Goal: Contribute content: Add original content to the website for others to see

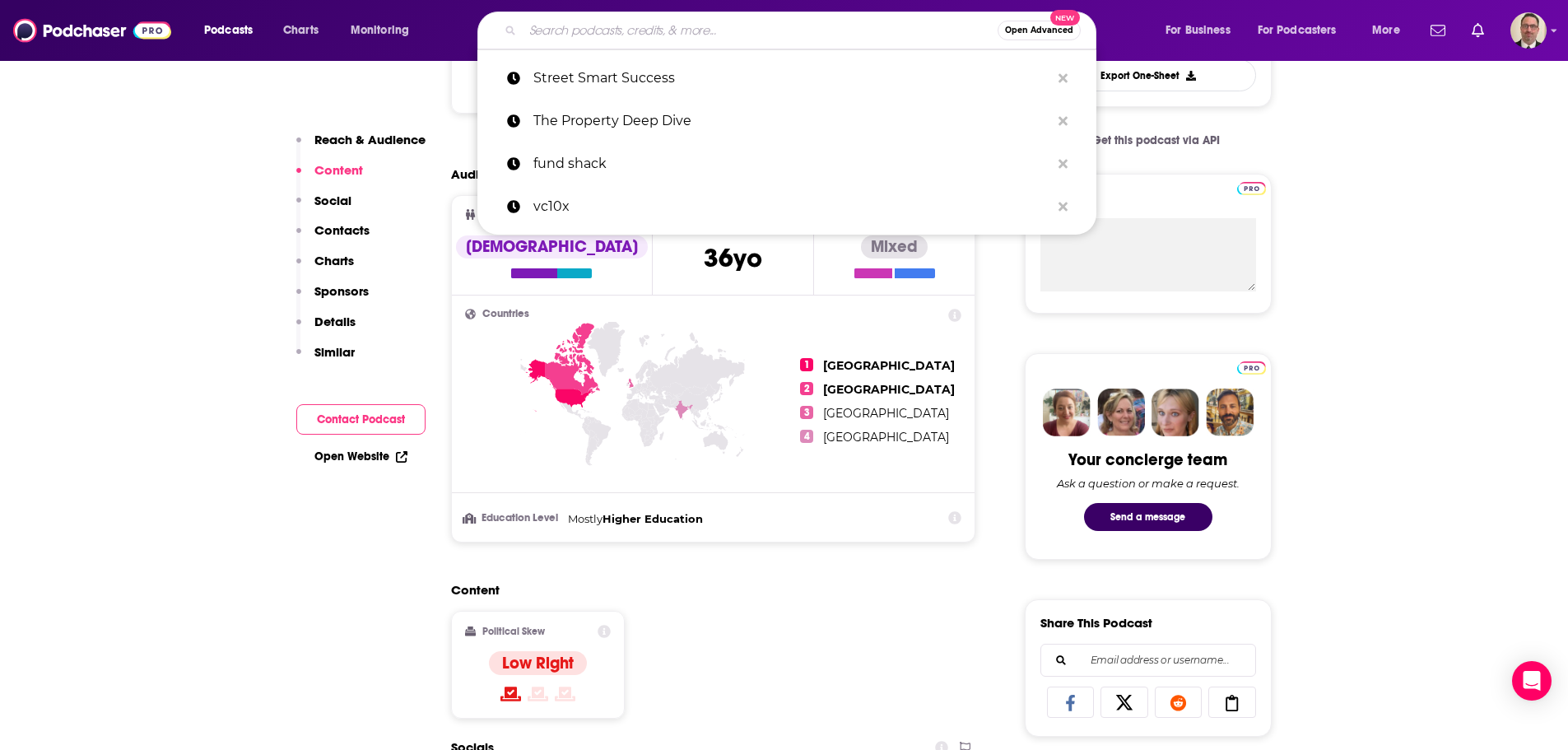
click at [660, 32] on input "Search podcasts, credits, & more..." at bounding box center [760, 30] width 475 height 26
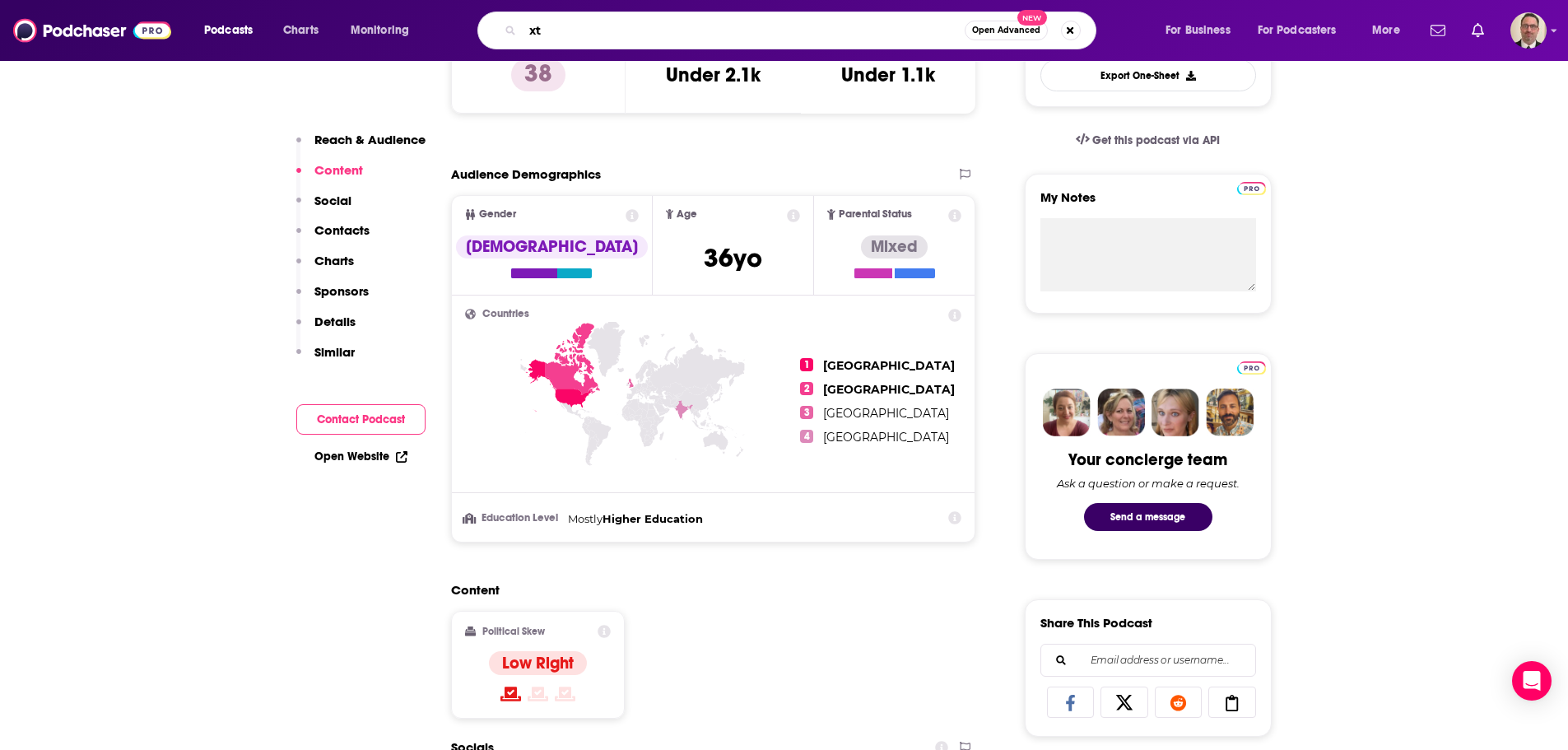
type input "x"
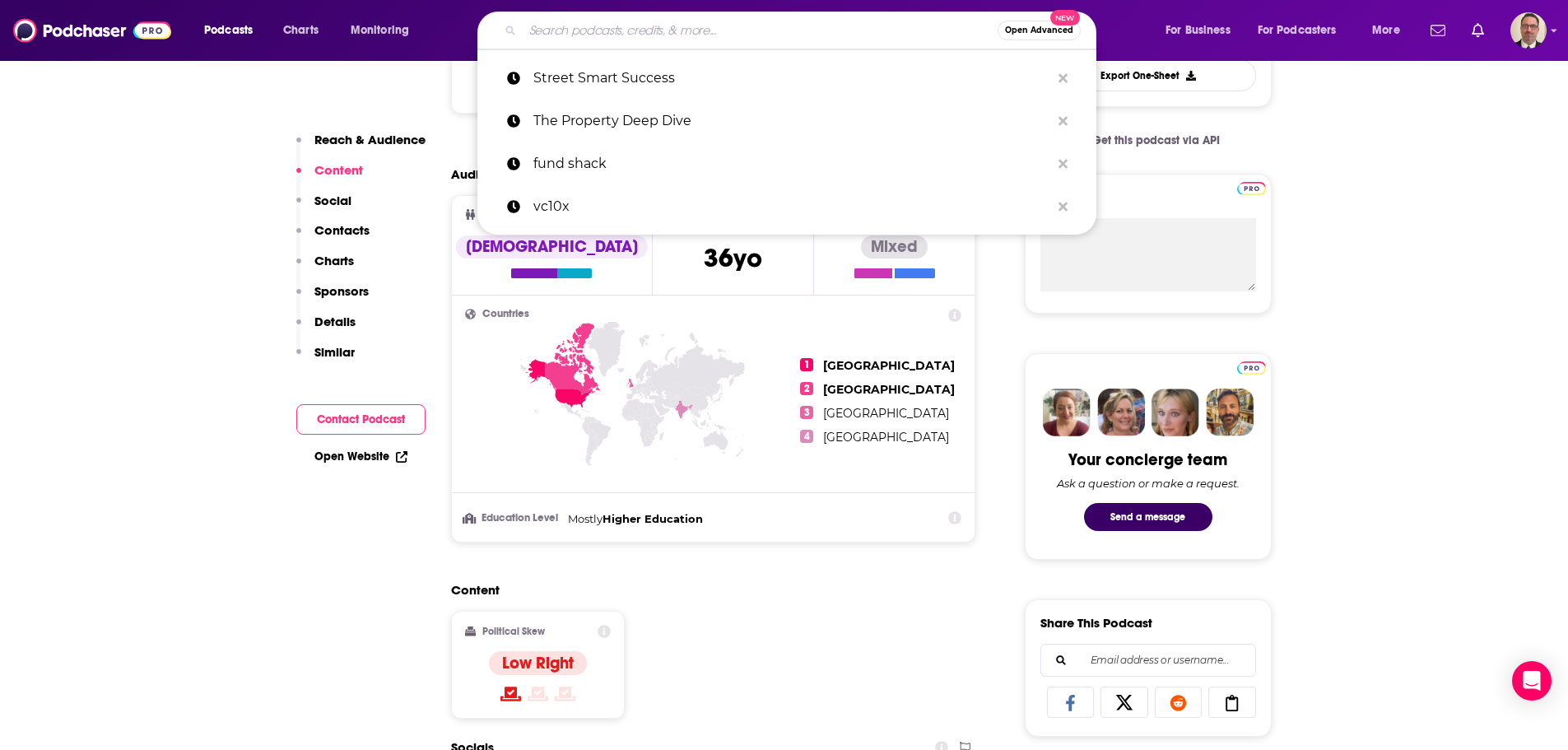
click at [558, 30] on input "Search podcasts, credits, & more..." at bounding box center [760, 30] width 475 height 26
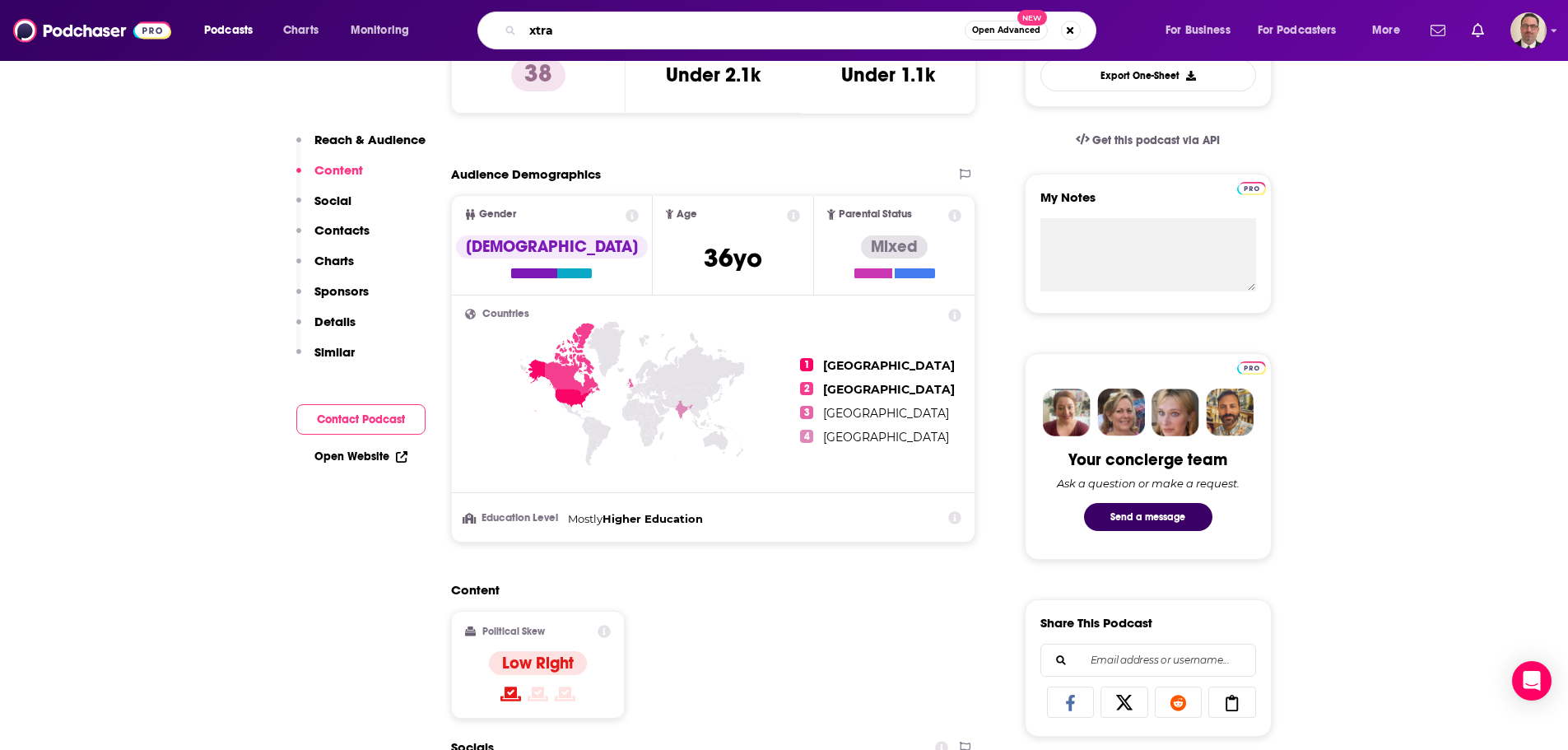
type input "xtraw"
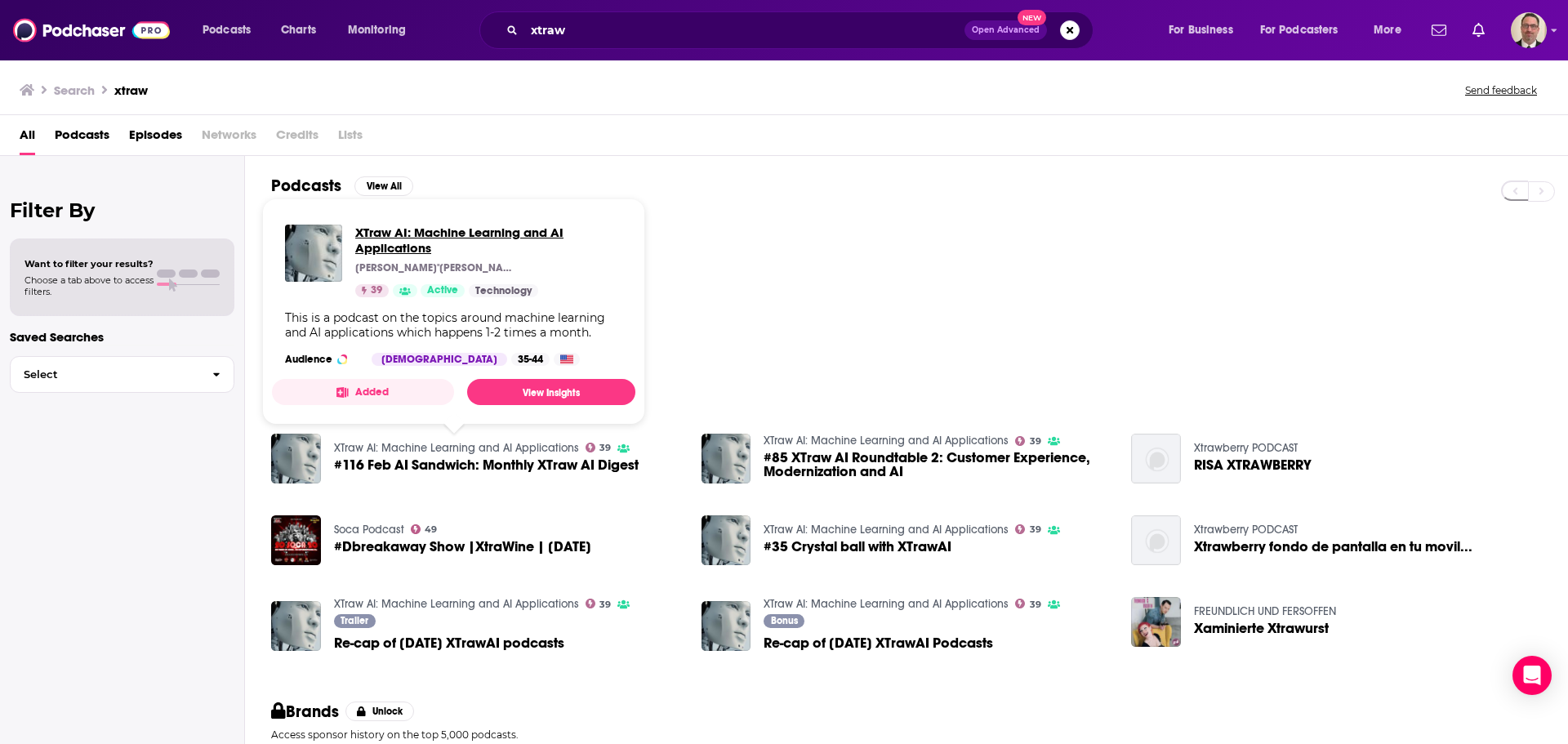
click at [372, 240] on span "XTraw AI: Machine Learning and AI Applications" at bounding box center [488, 240] width 267 height 31
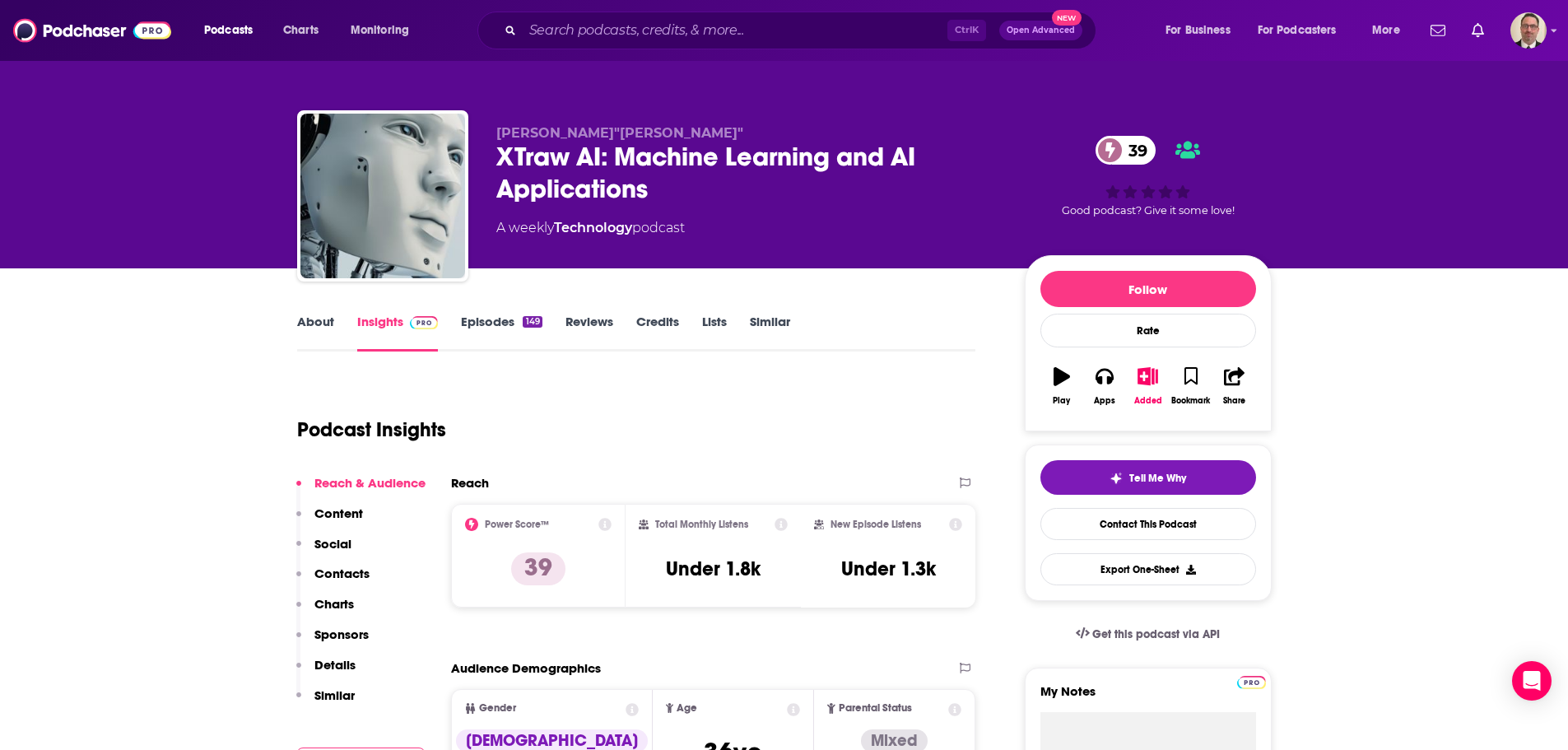
click at [496, 320] on link "Episodes 149" at bounding box center [501, 332] width 81 height 38
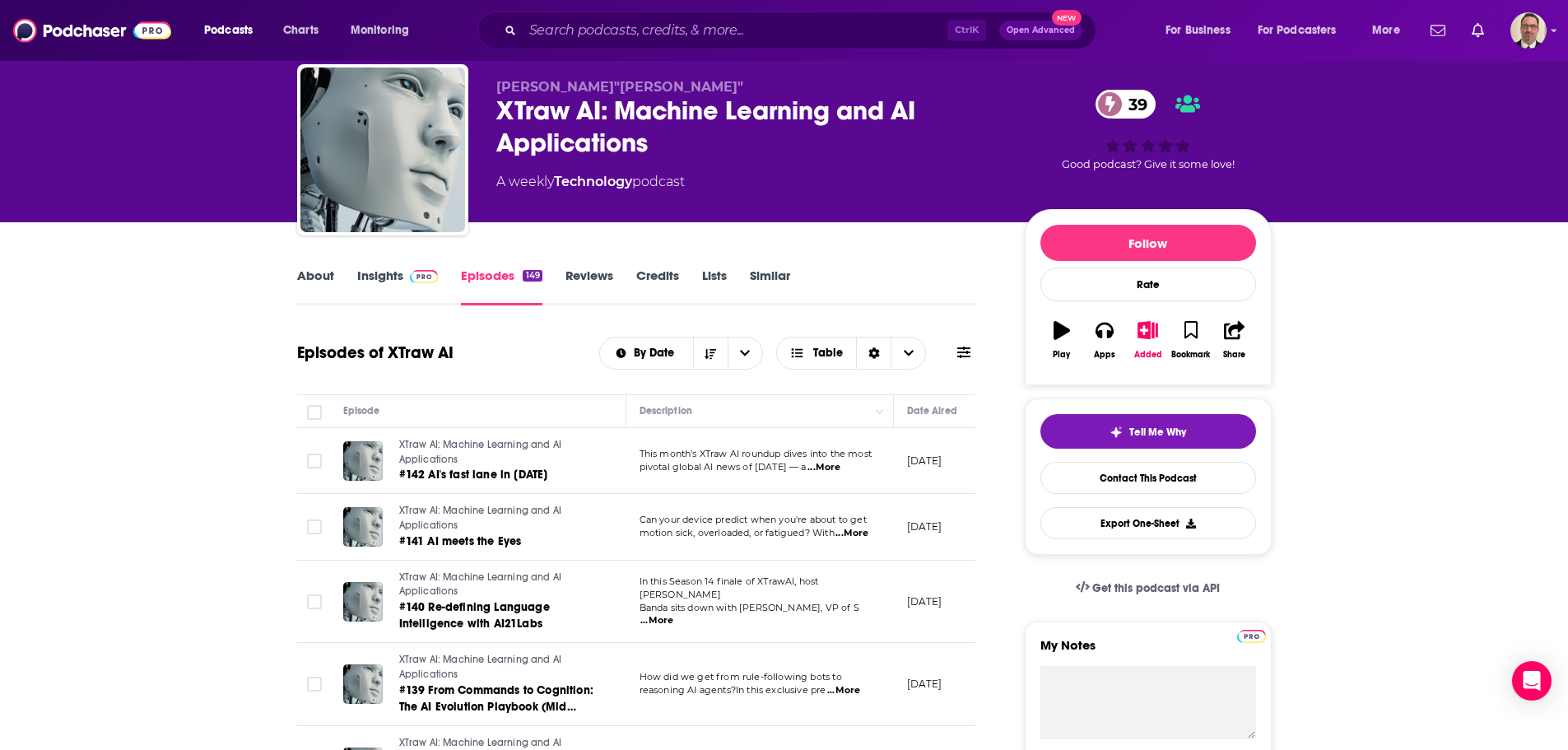
scroll to position [82, 0]
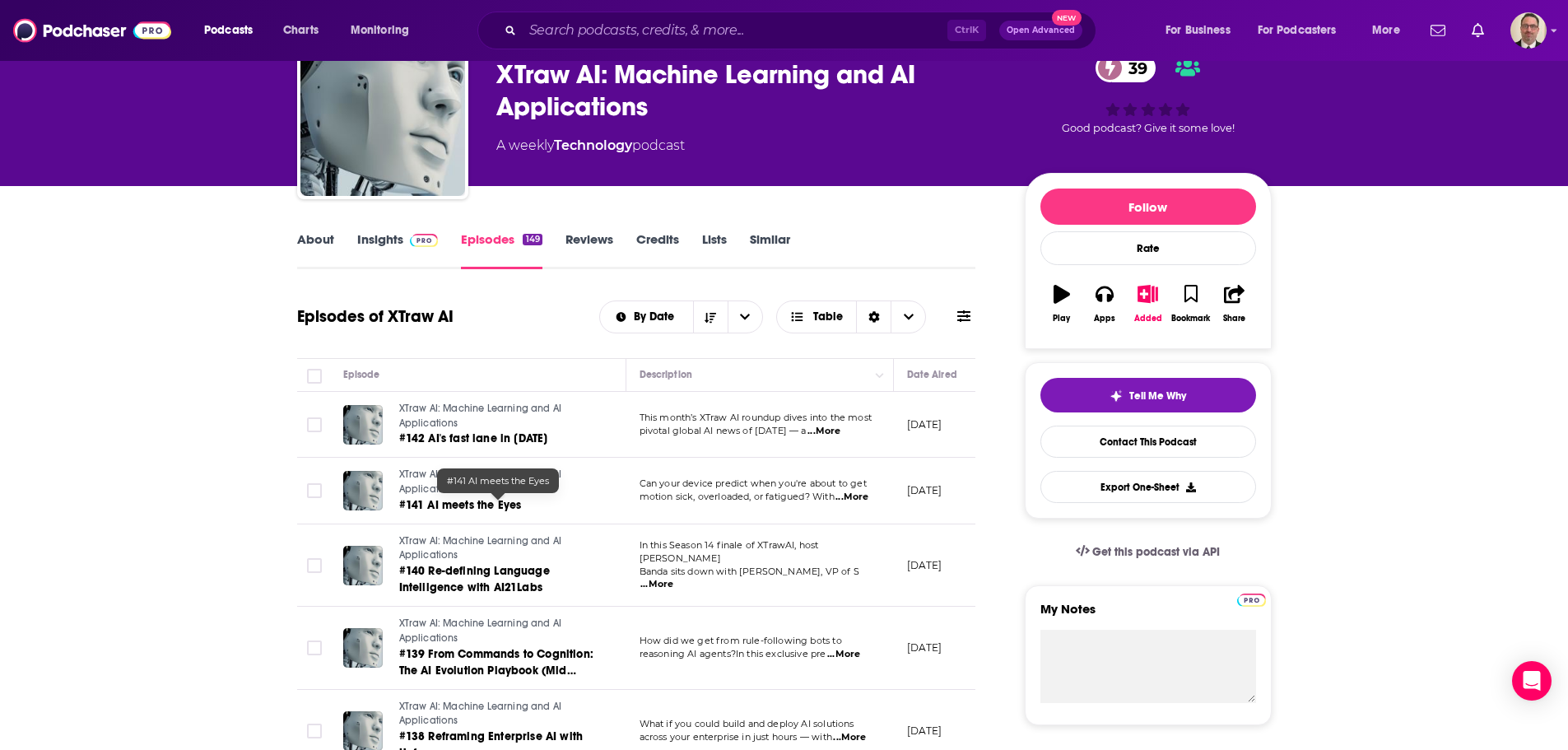
click at [474, 503] on span "#141 AI meets the Eyes" at bounding box center [460, 505] width 123 height 14
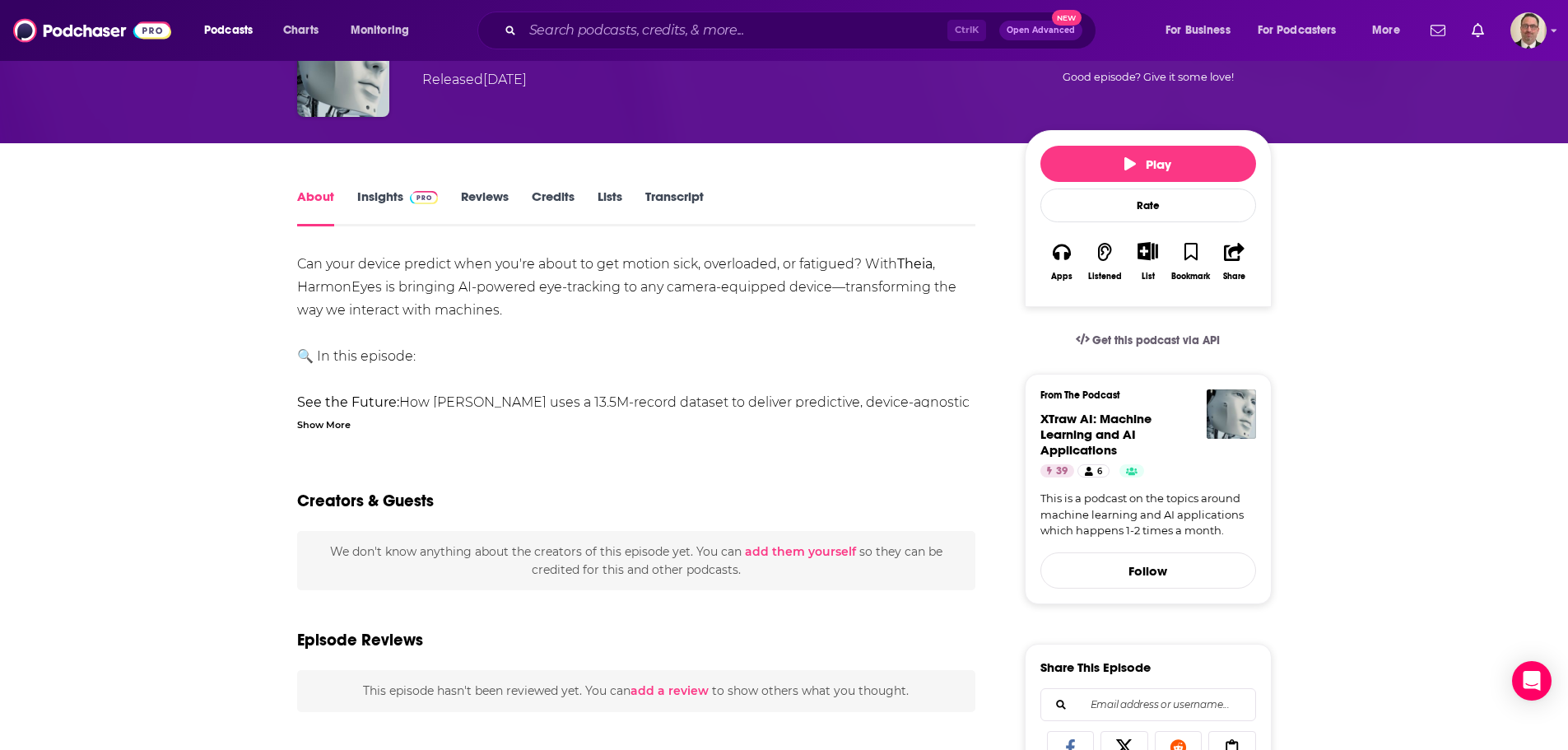
scroll to position [412, 0]
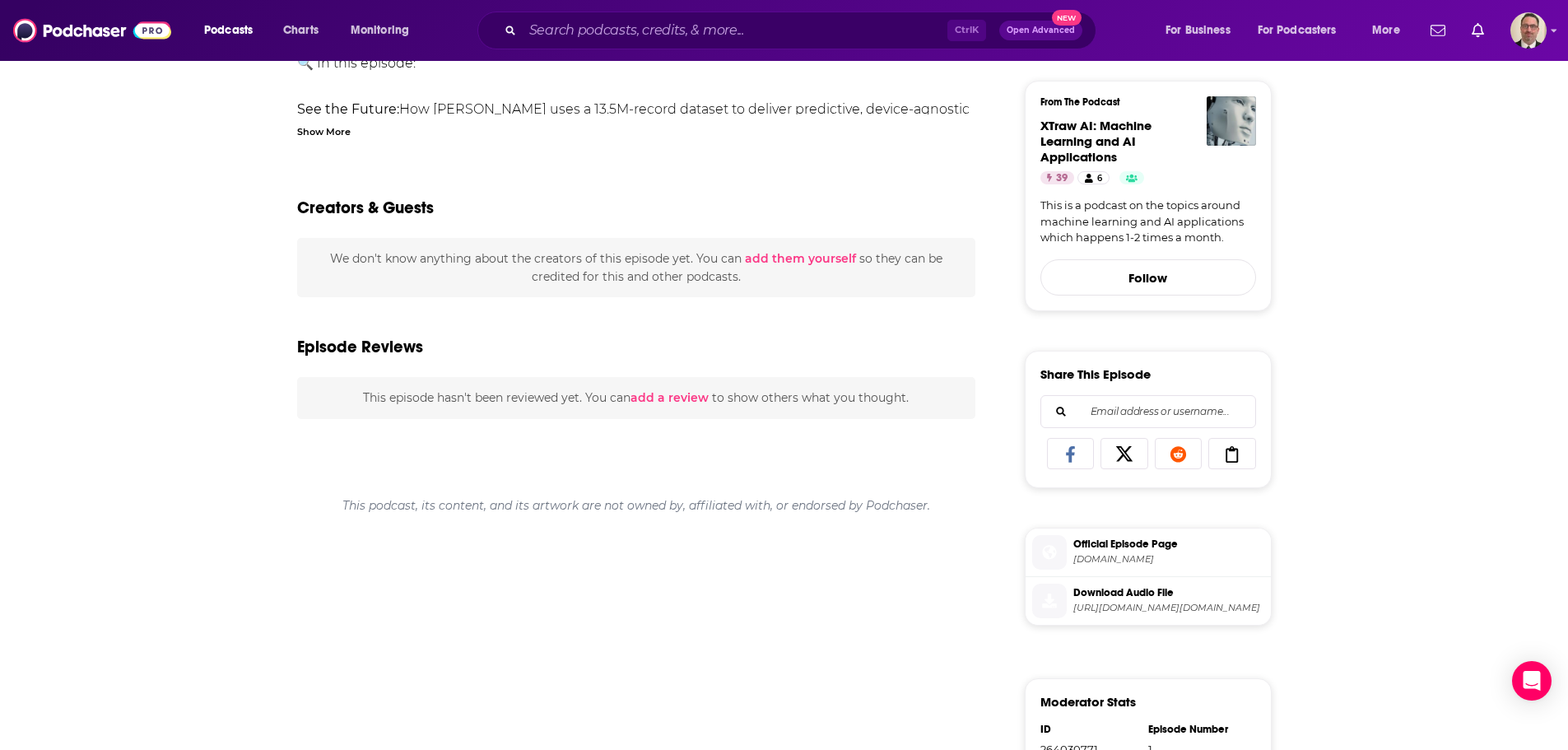
click at [788, 259] on button "add them yourself" at bounding box center [800, 259] width 111 height 13
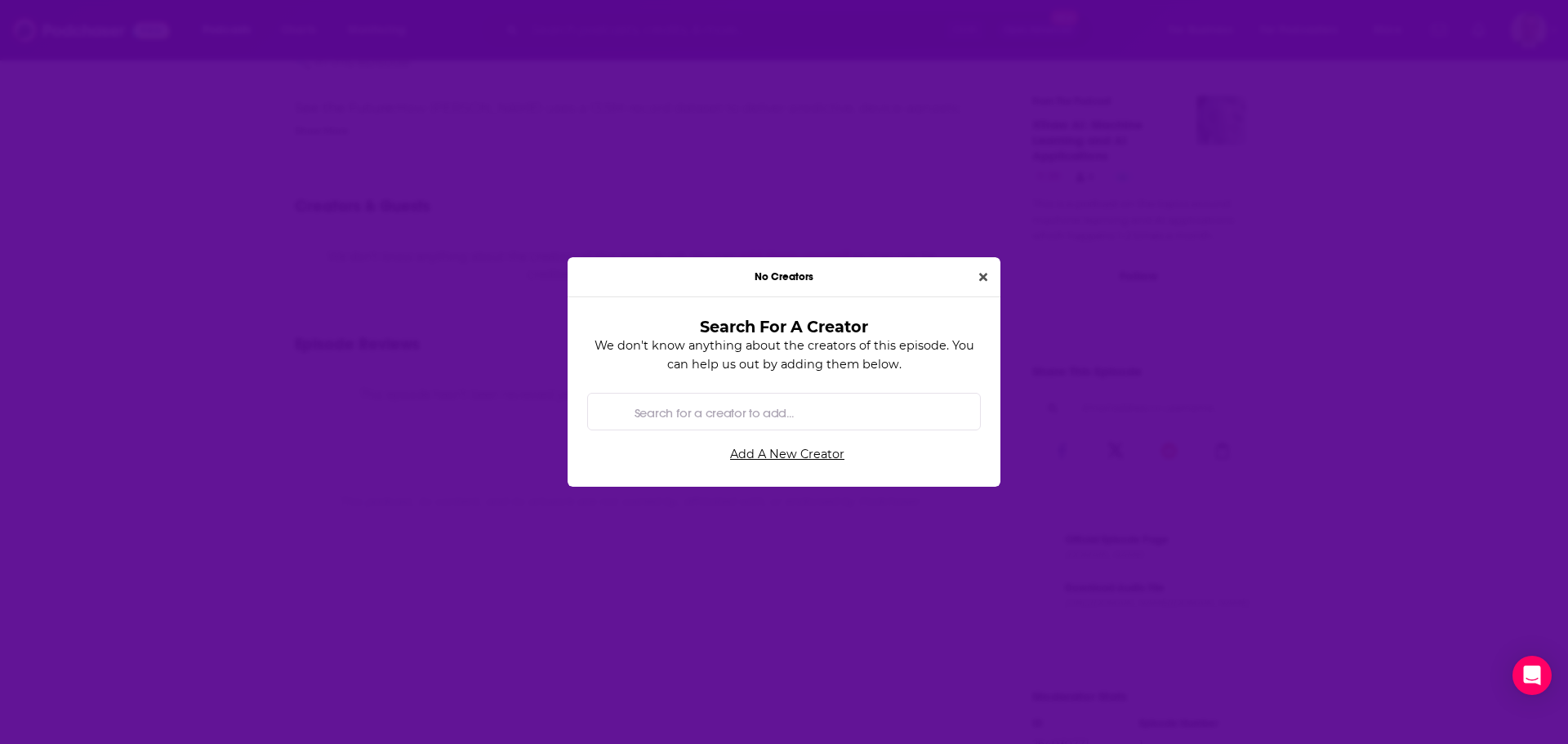
click at [739, 411] on input "Search for a creator to add..." at bounding box center [797, 412] width 339 height 37
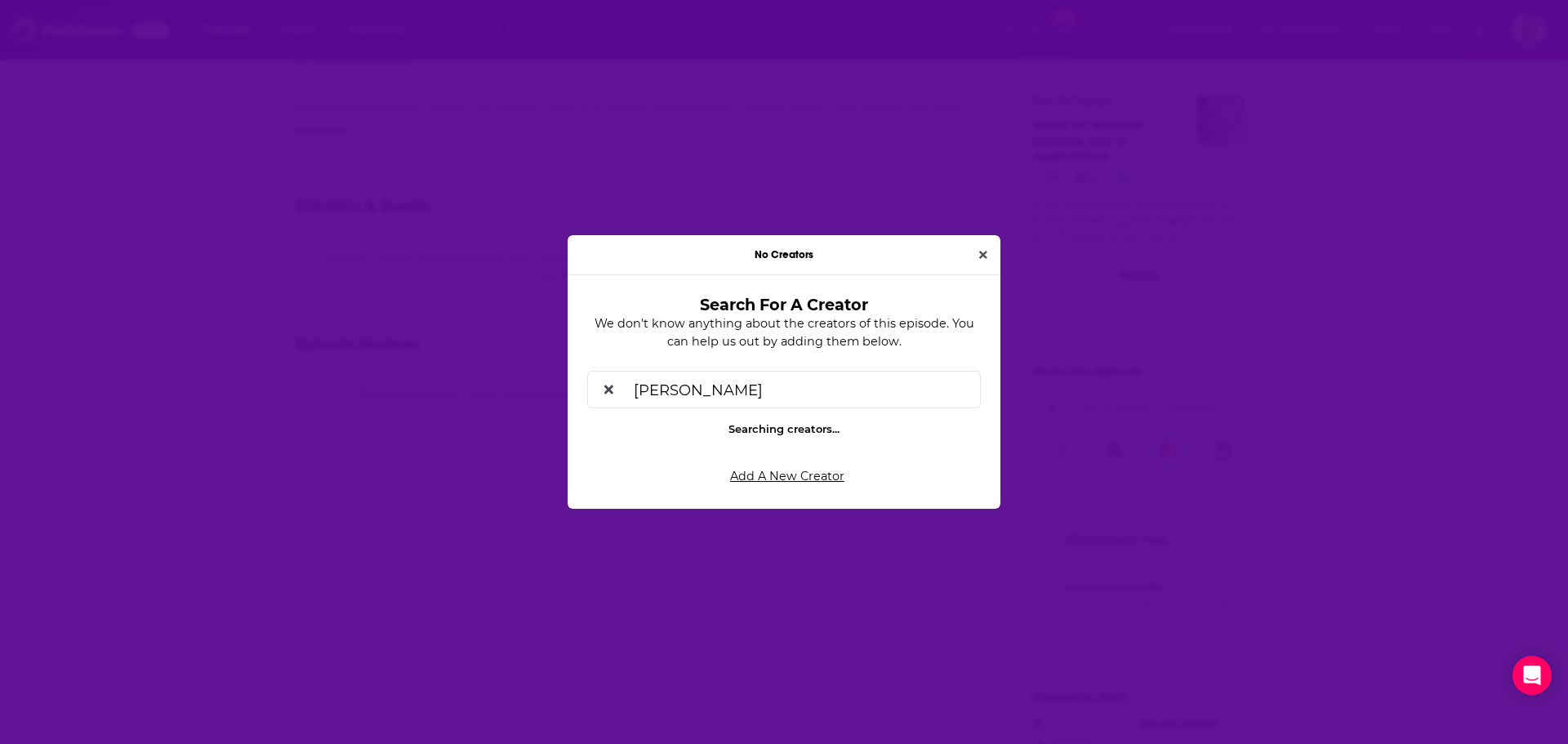
type input "[PERSON_NAME]"
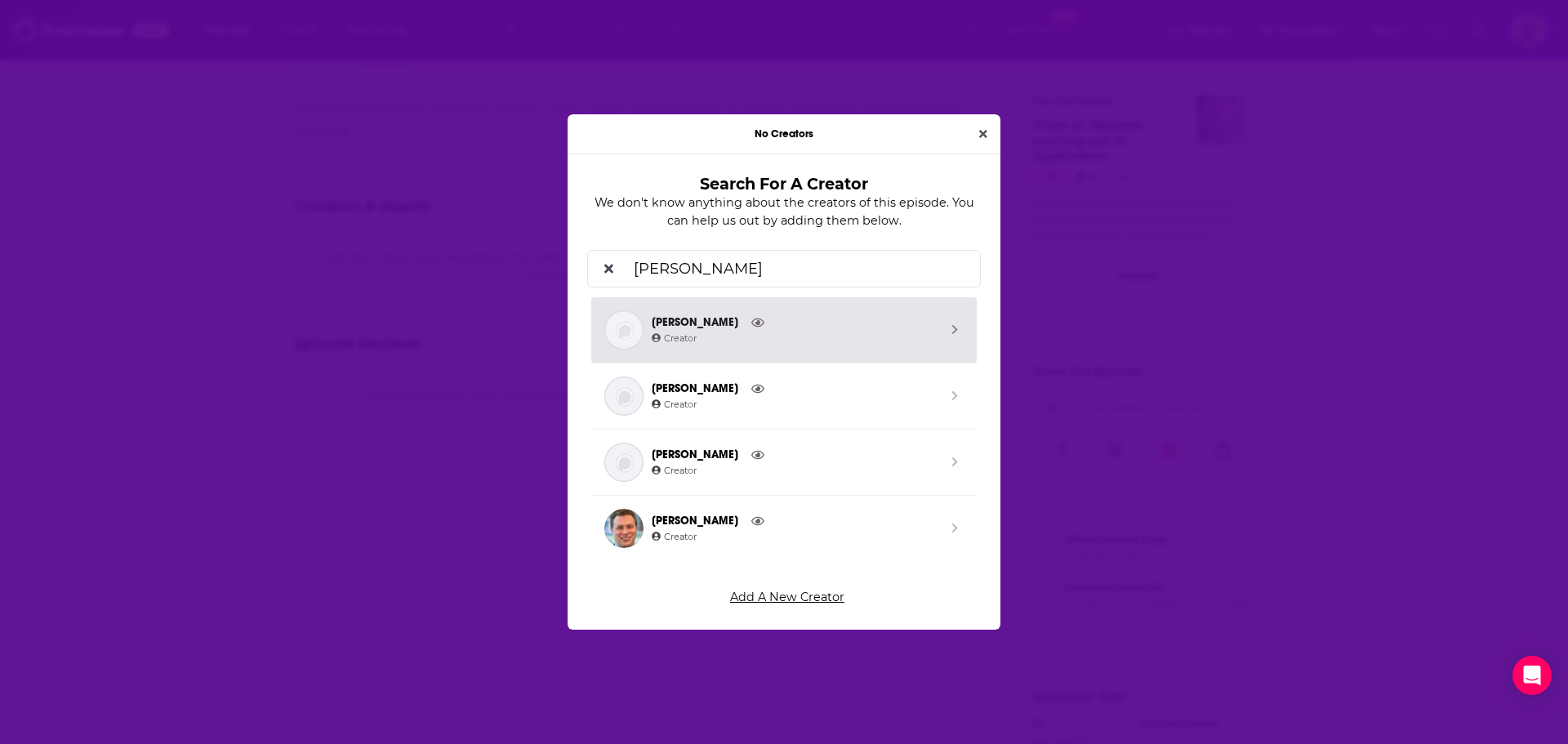
click at [684, 322] on span "[PERSON_NAME]" at bounding box center [794, 322] width 286 height 18
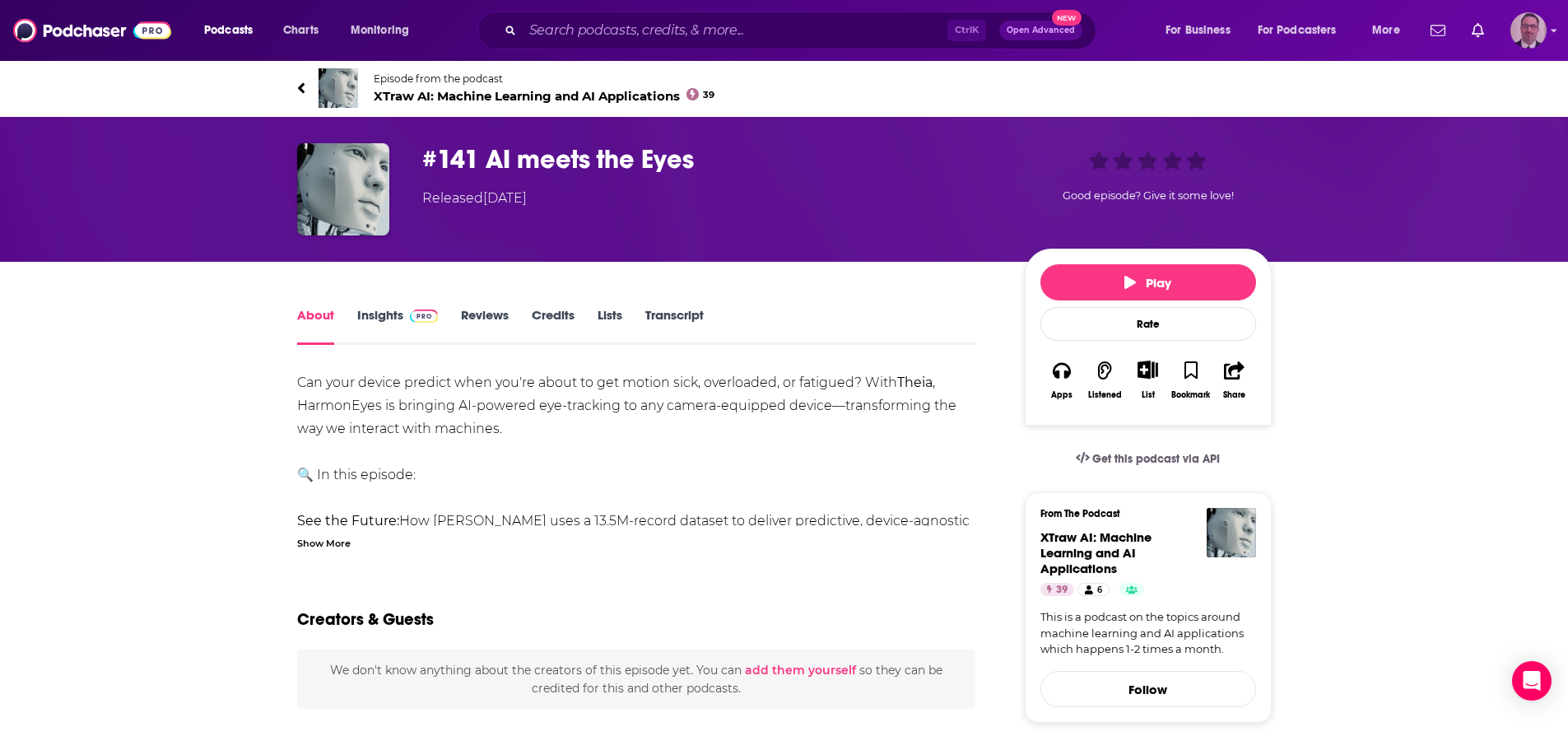
click at [1538, 35] on img "Logged in as PercPodcast" at bounding box center [1528, 30] width 36 height 36
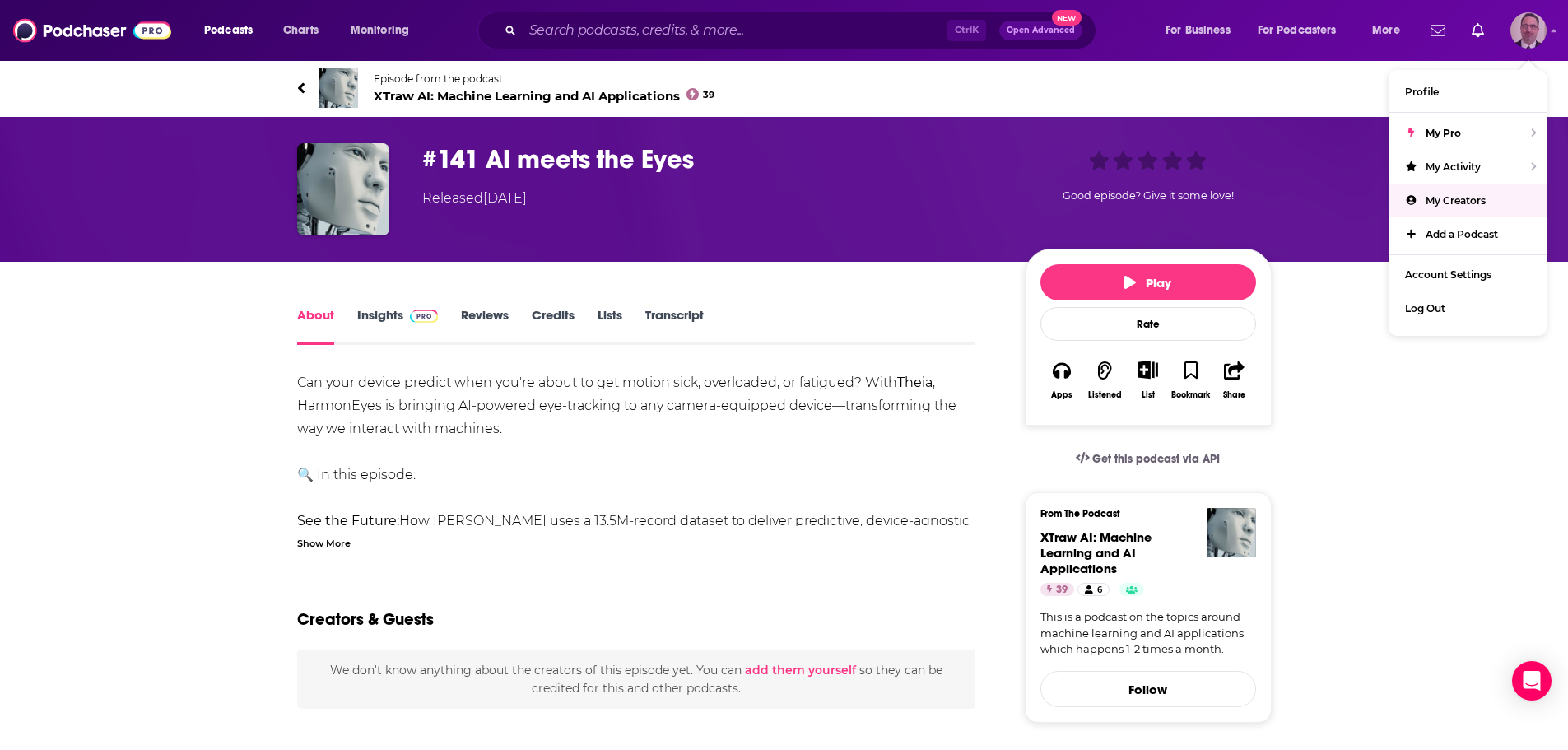
click at [1471, 190] on link "My Creators" at bounding box center [1467, 201] width 158 height 34
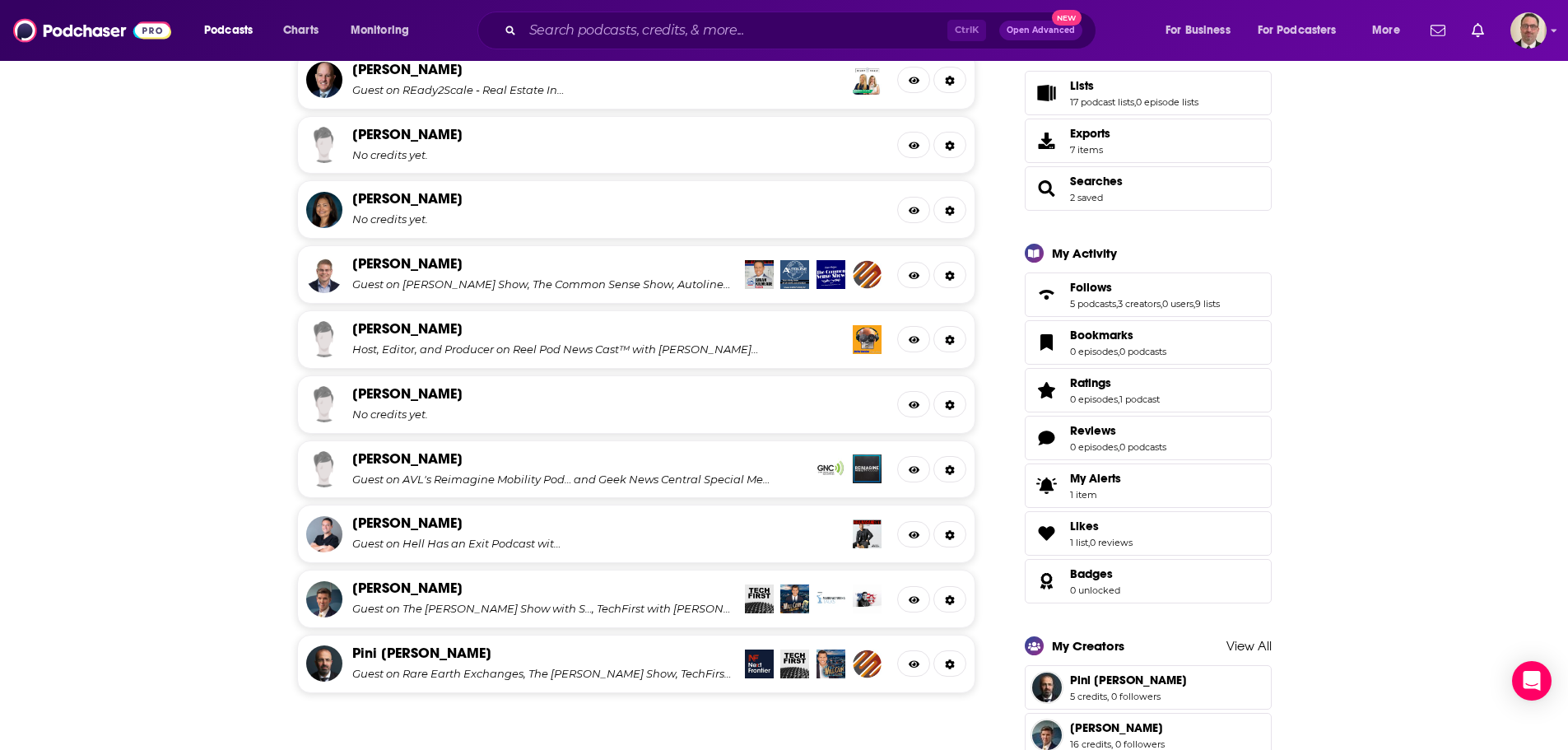
scroll to position [576, 0]
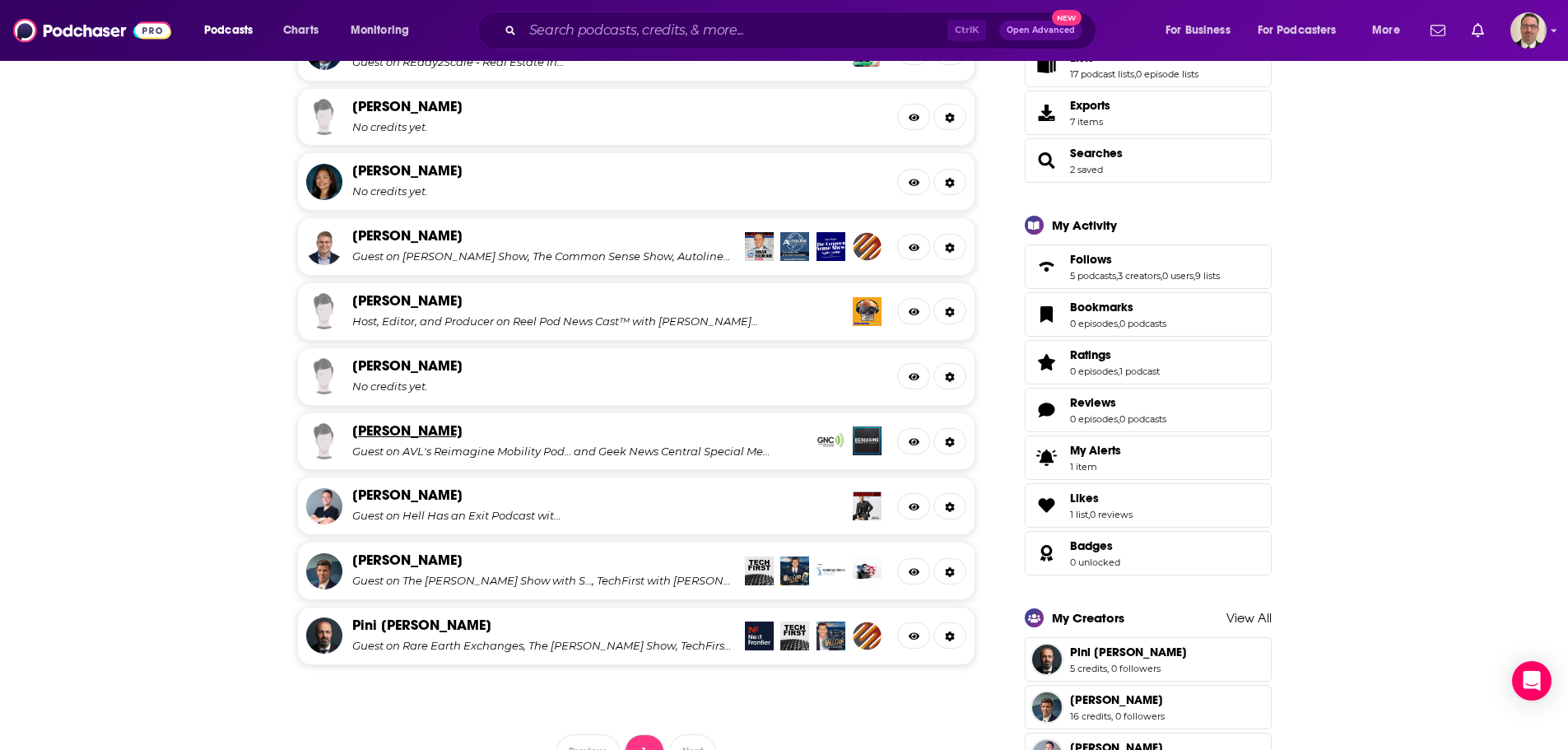
click at [387, 433] on link "[PERSON_NAME]" at bounding box center [406, 431] width 110 height 18
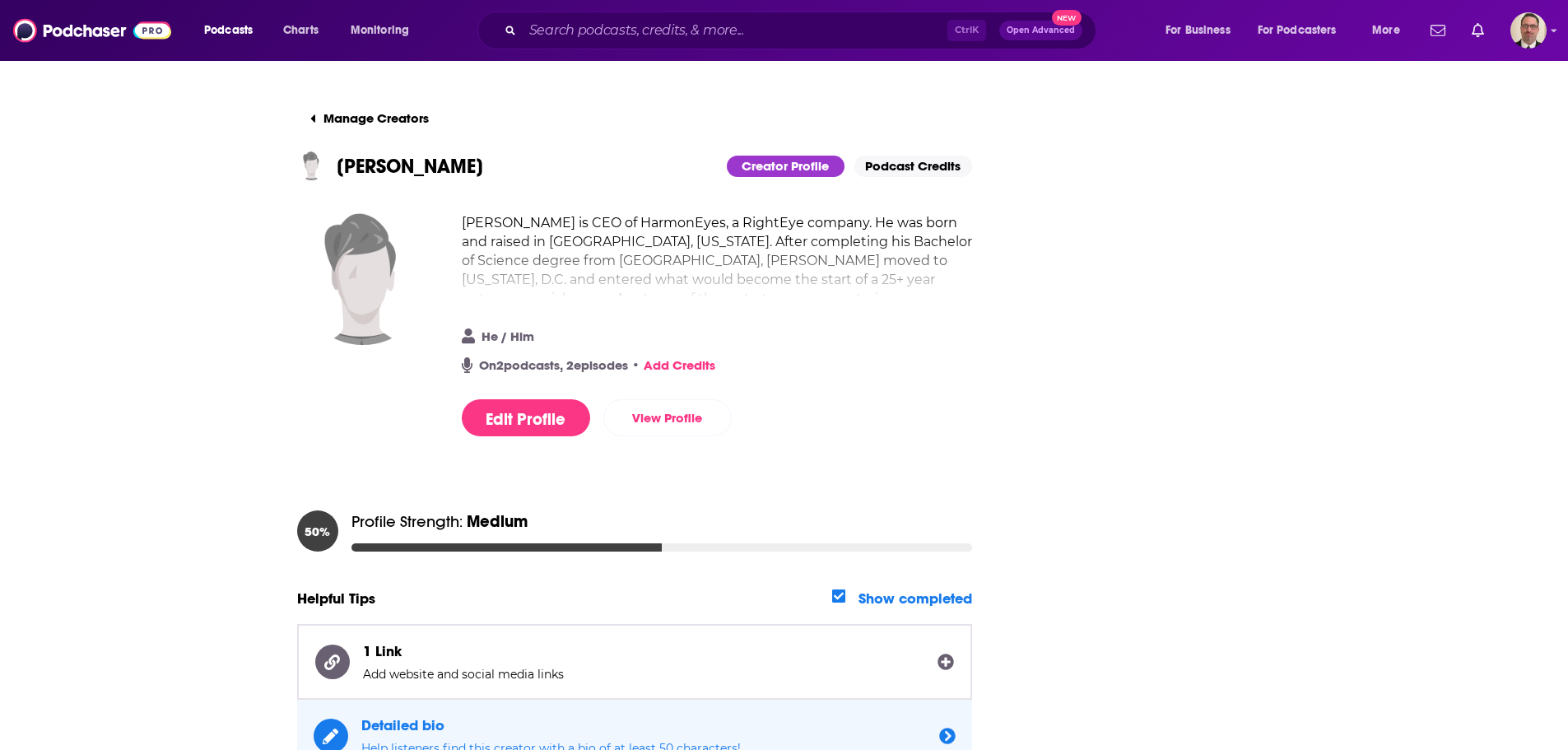
click at [366, 269] on img at bounding box center [363, 279] width 132 height 132
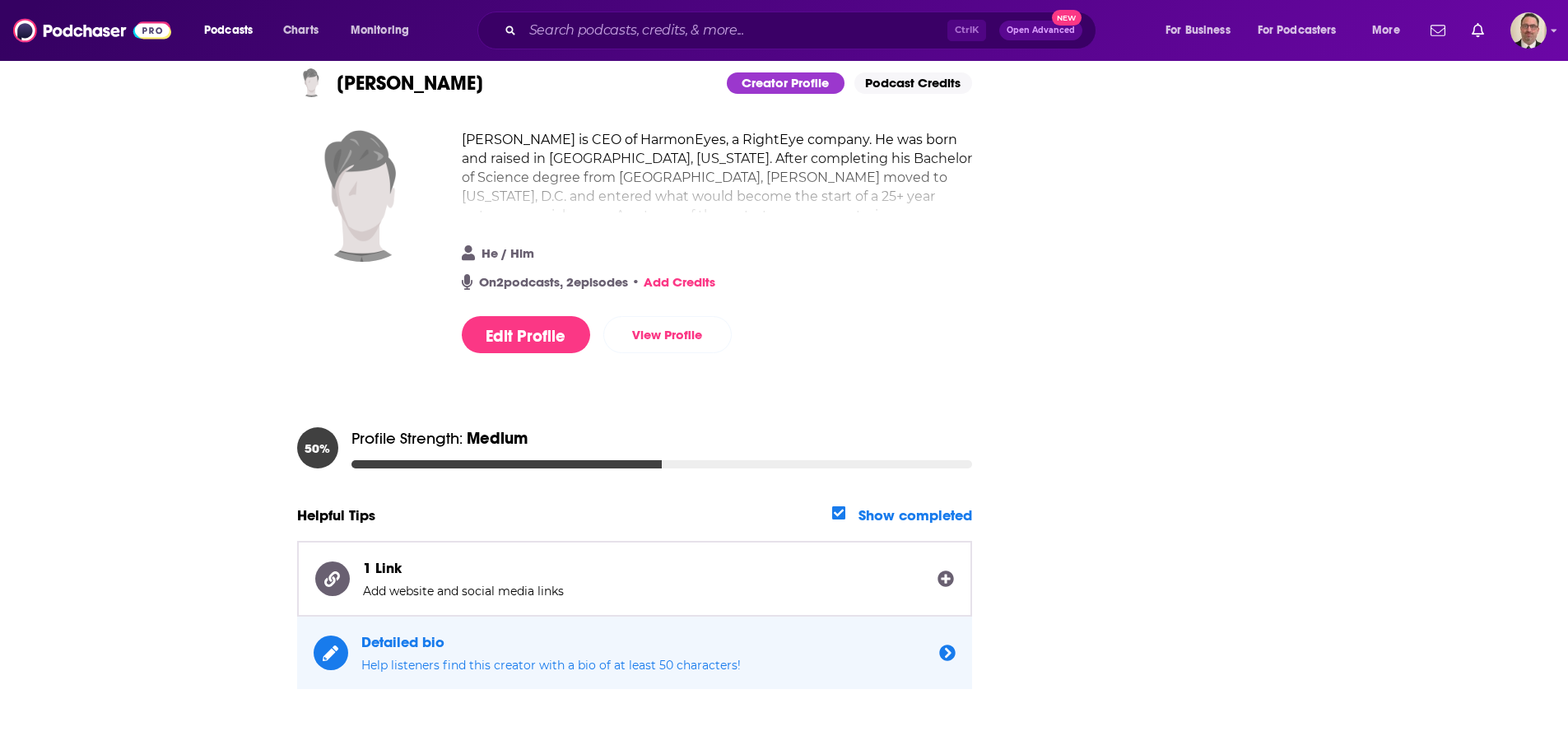
scroll to position [141, 0]
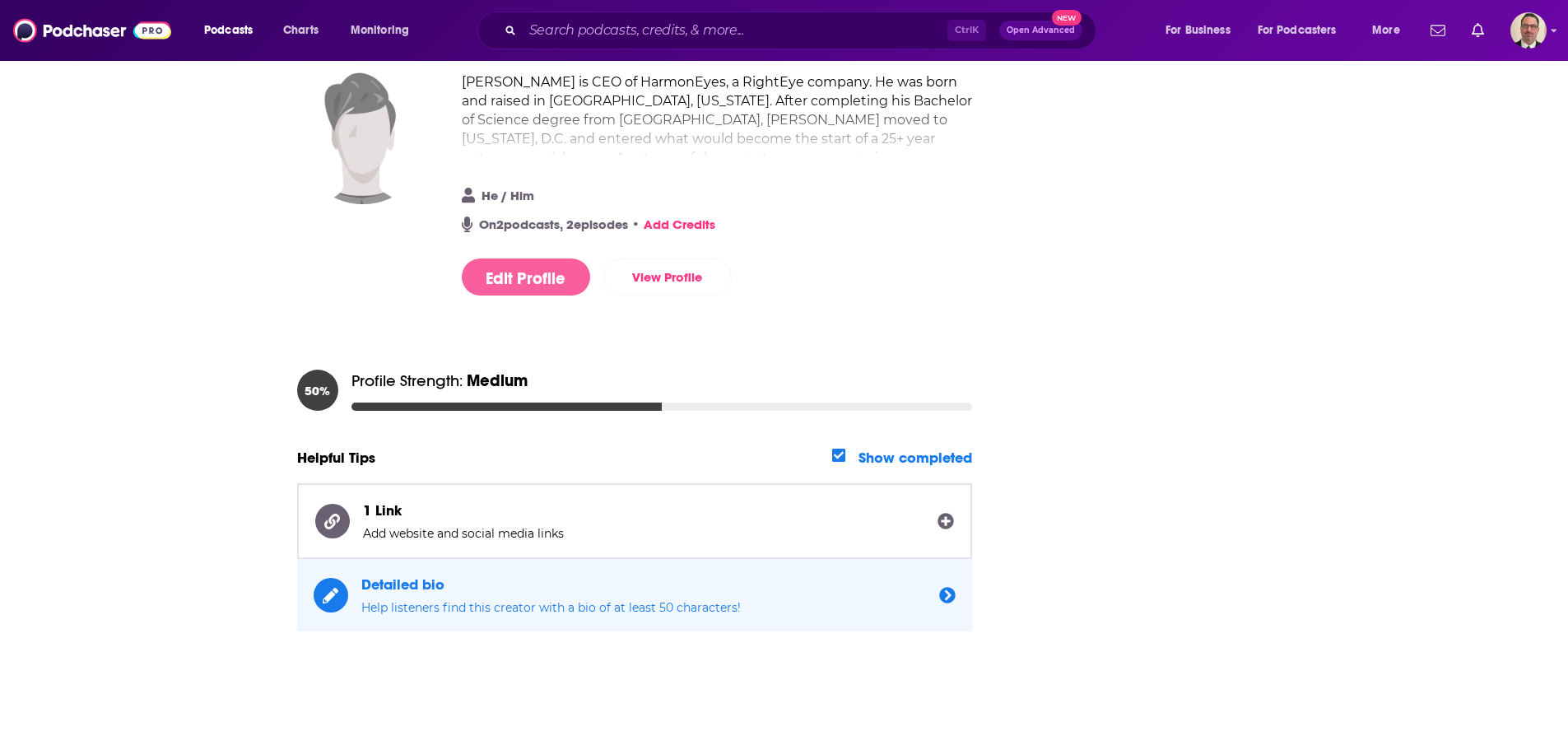
click at [517, 279] on button "Edit Profile" at bounding box center [526, 277] width 128 height 37
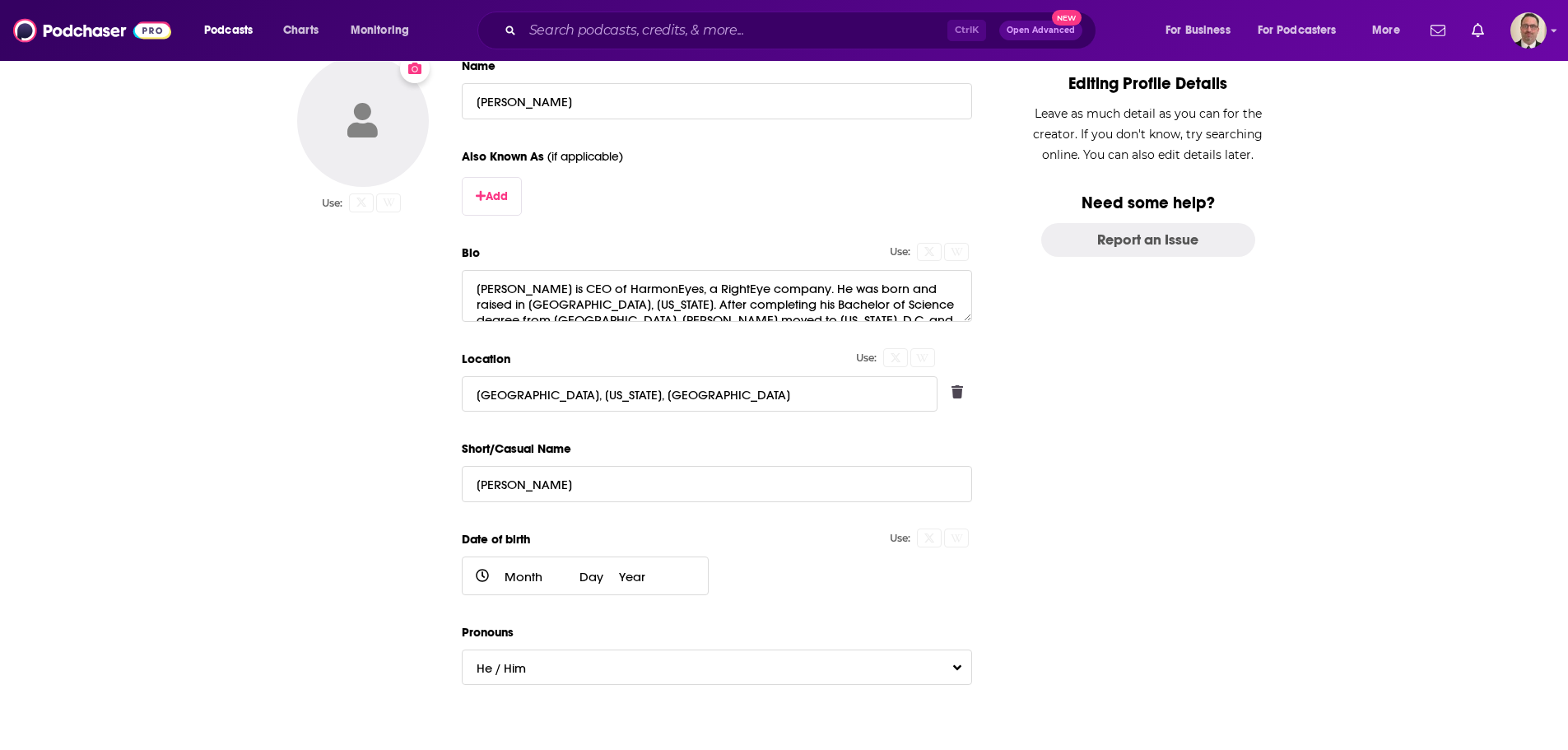
scroll to position [0, 0]
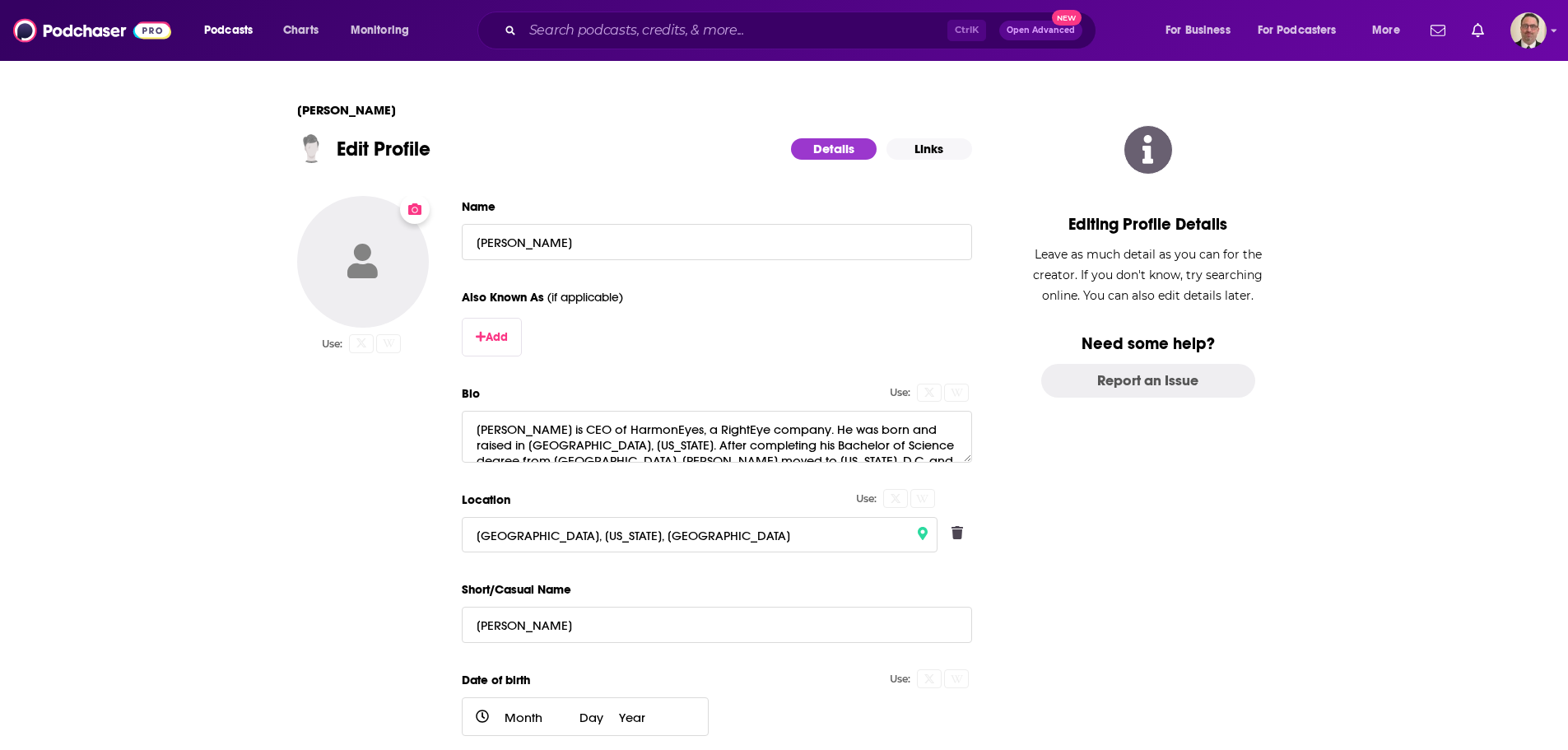
click at [391, 260] on button "Change Photo" at bounding box center [363, 261] width 132 height 132
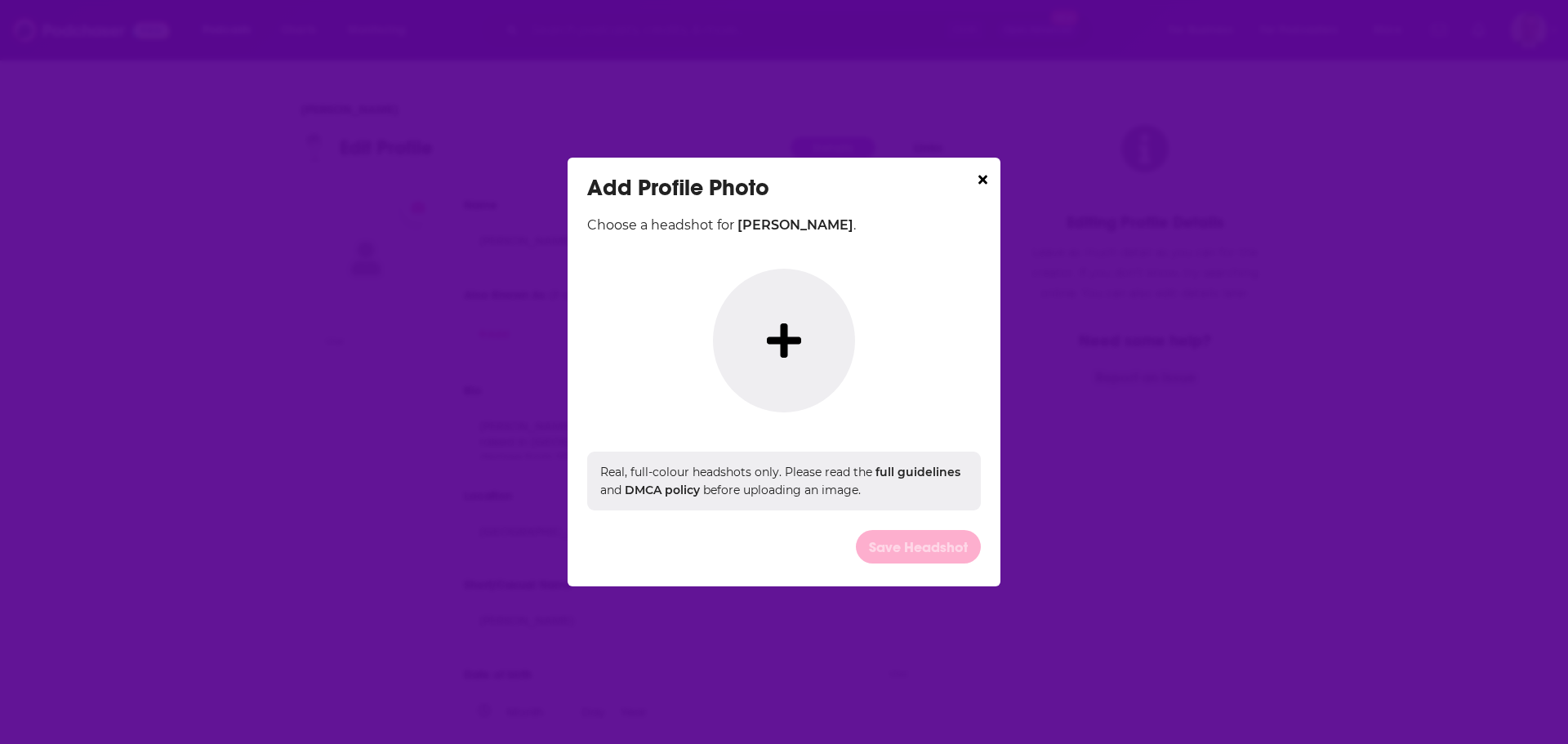
click at [787, 367] on button "Dialog" at bounding box center [784, 340] width 142 height 143
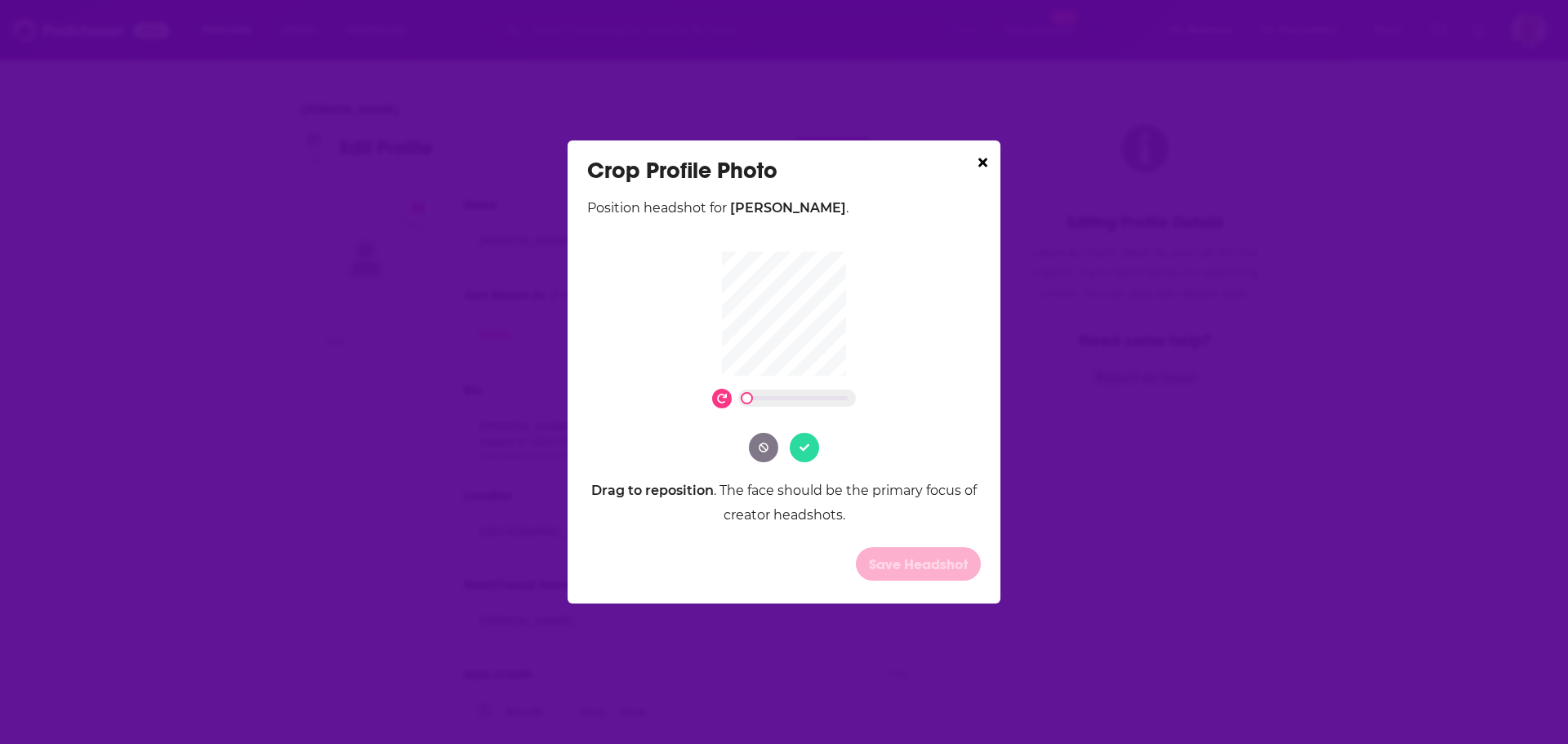
click at [801, 443] on icon "Dialog" at bounding box center [805, 447] width 10 height 10
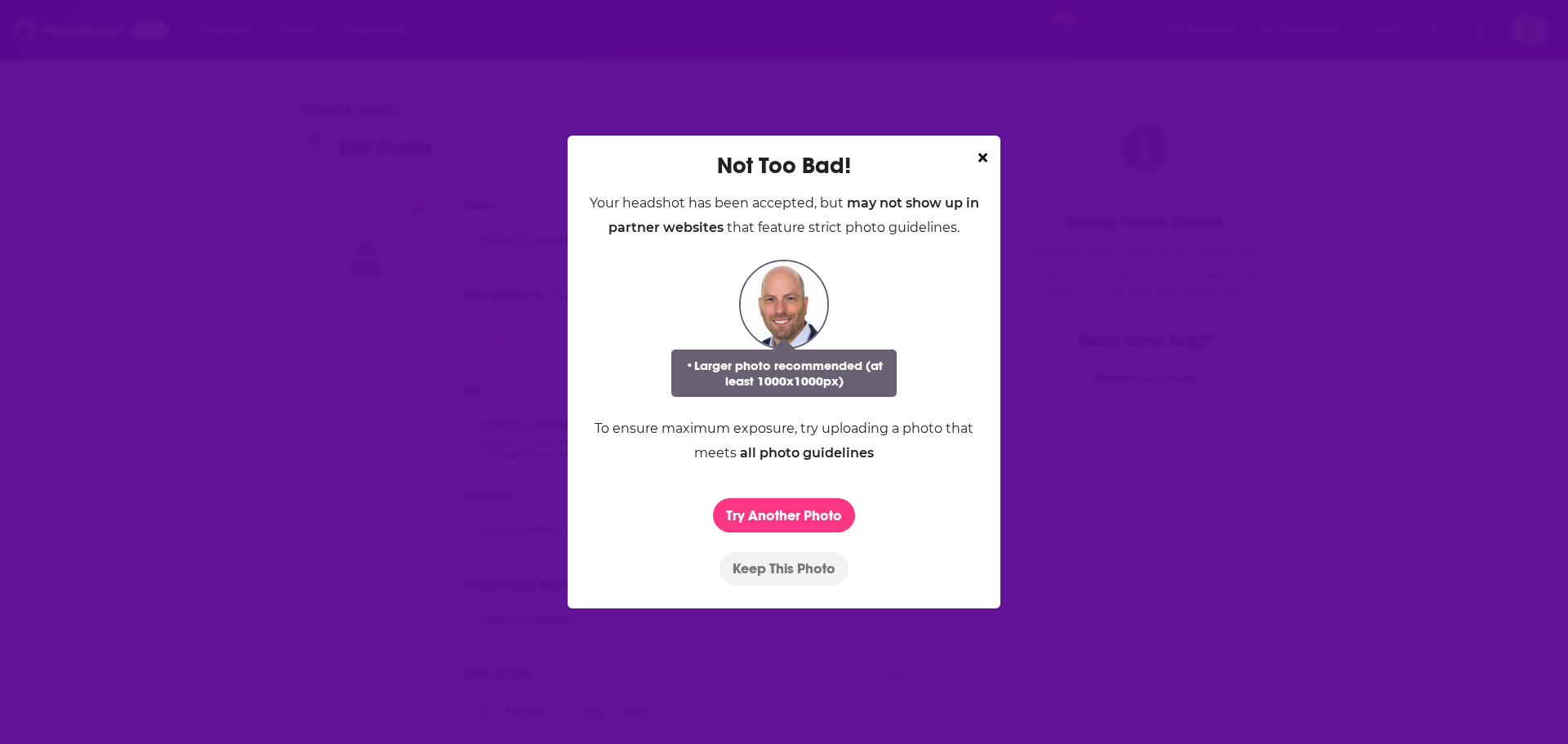
click at [776, 566] on button "Keep This Photo" at bounding box center [783, 569] width 129 height 33
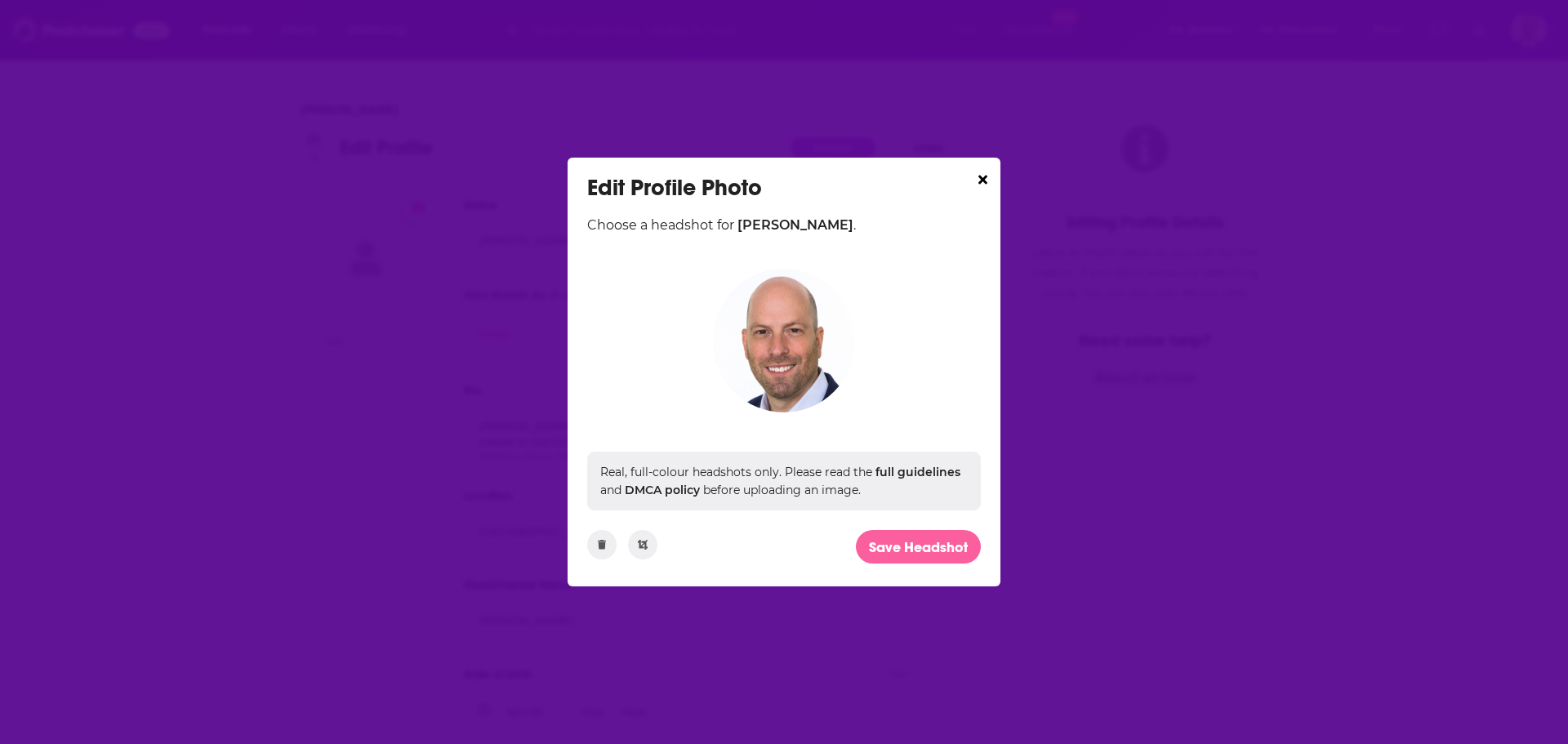
click at [915, 550] on button "Save Headshot" at bounding box center [918, 547] width 125 height 33
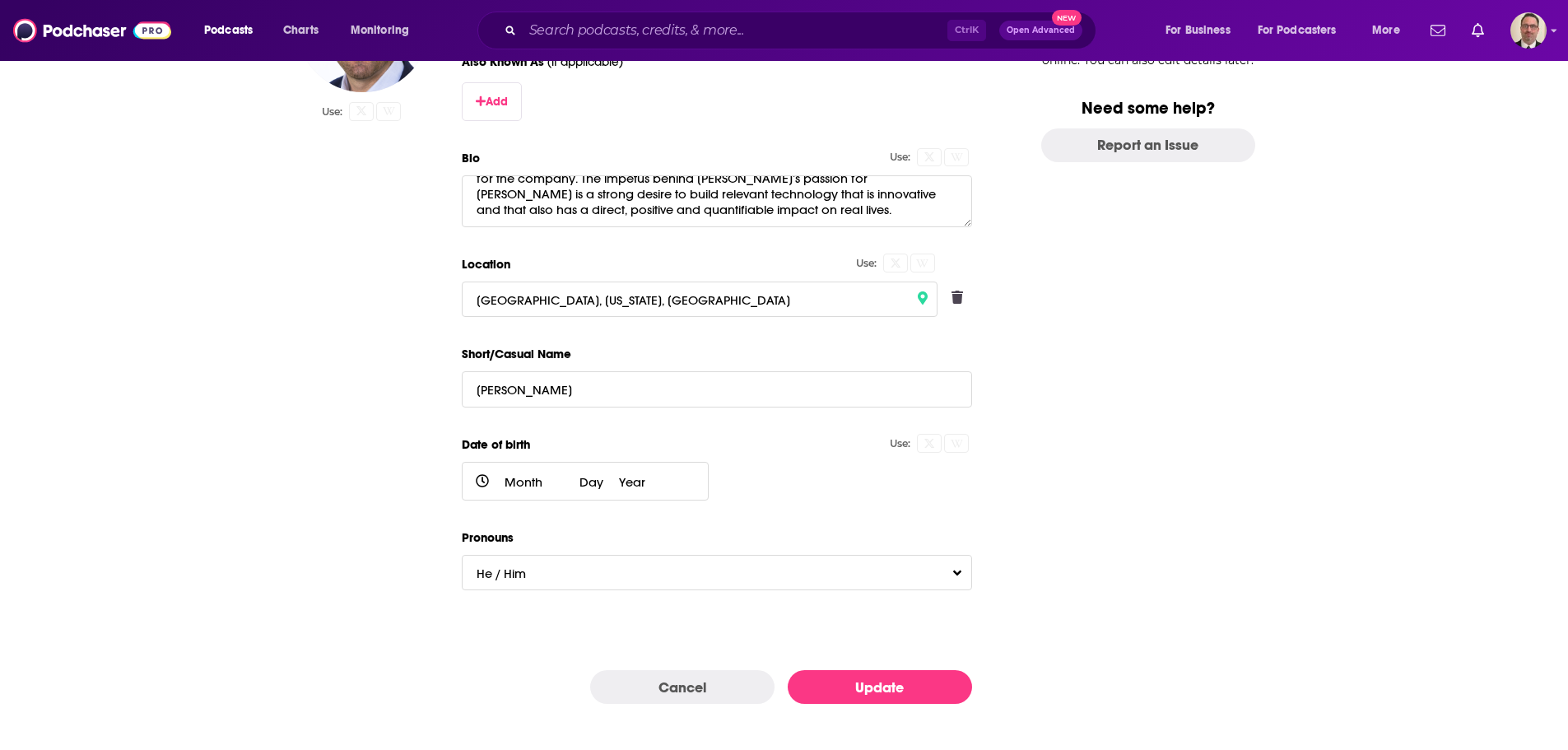
scroll to position [242, 0]
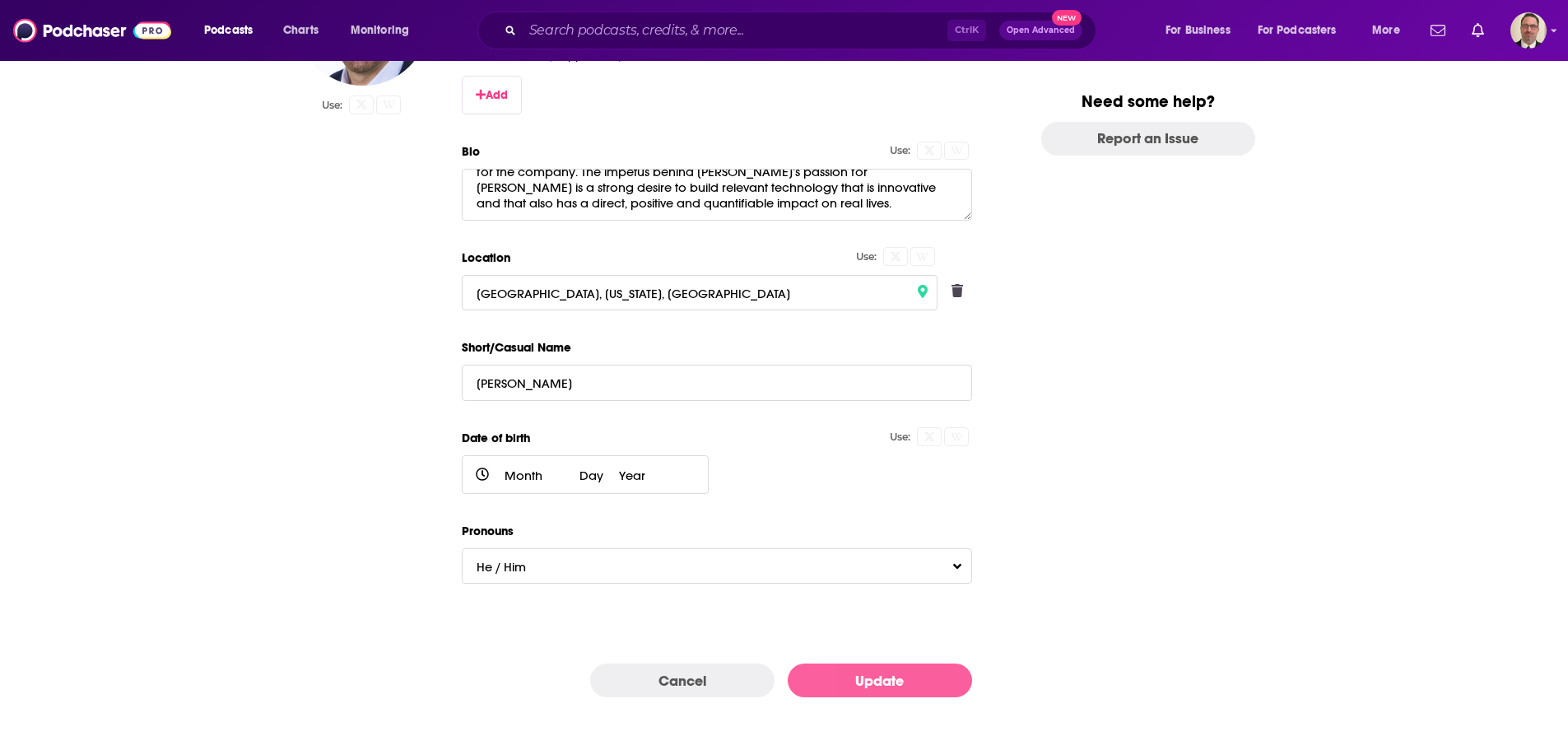
click at [880, 678] on button "Update" at bounding box center [880, 680] width 185 height 34
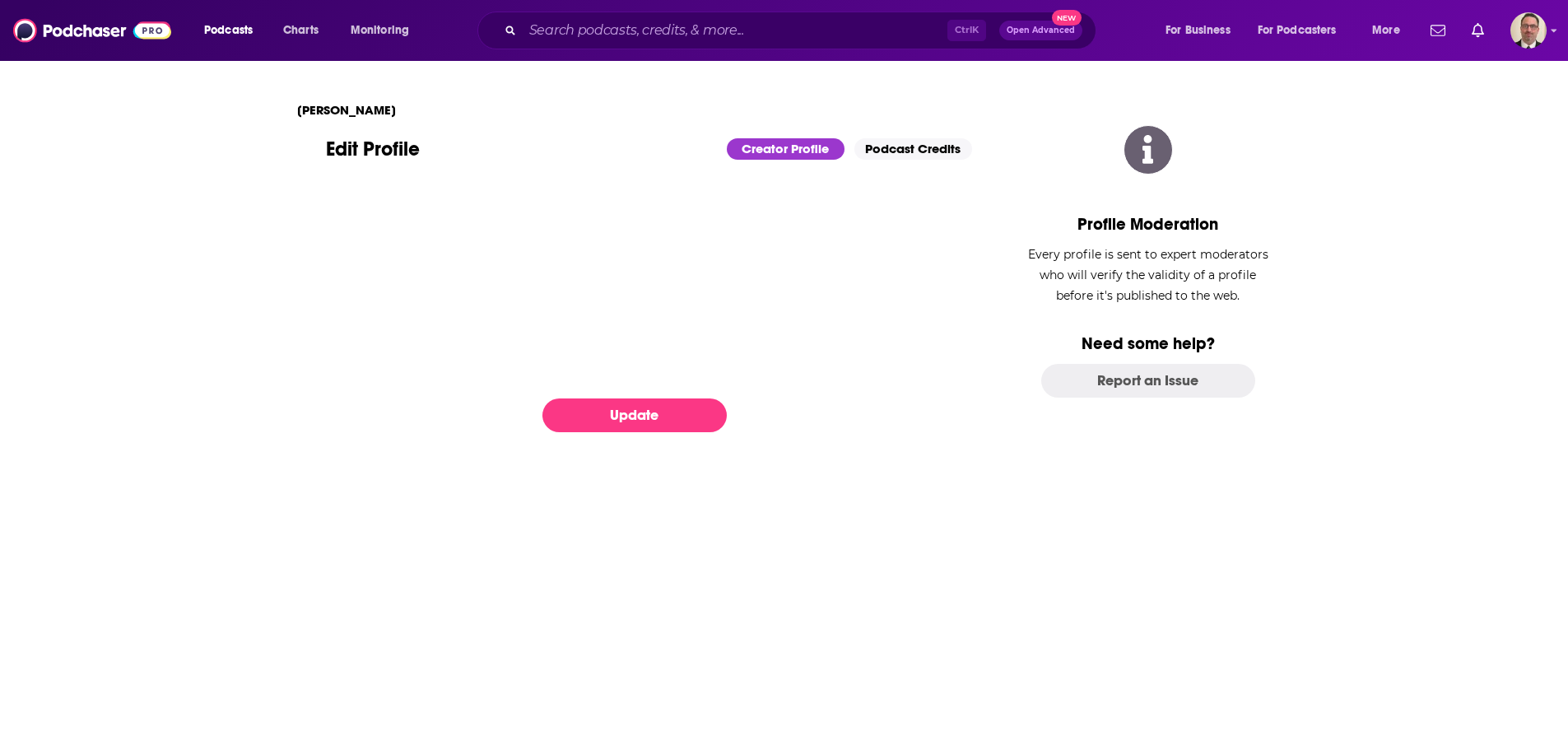
scroll to position [0, 0]
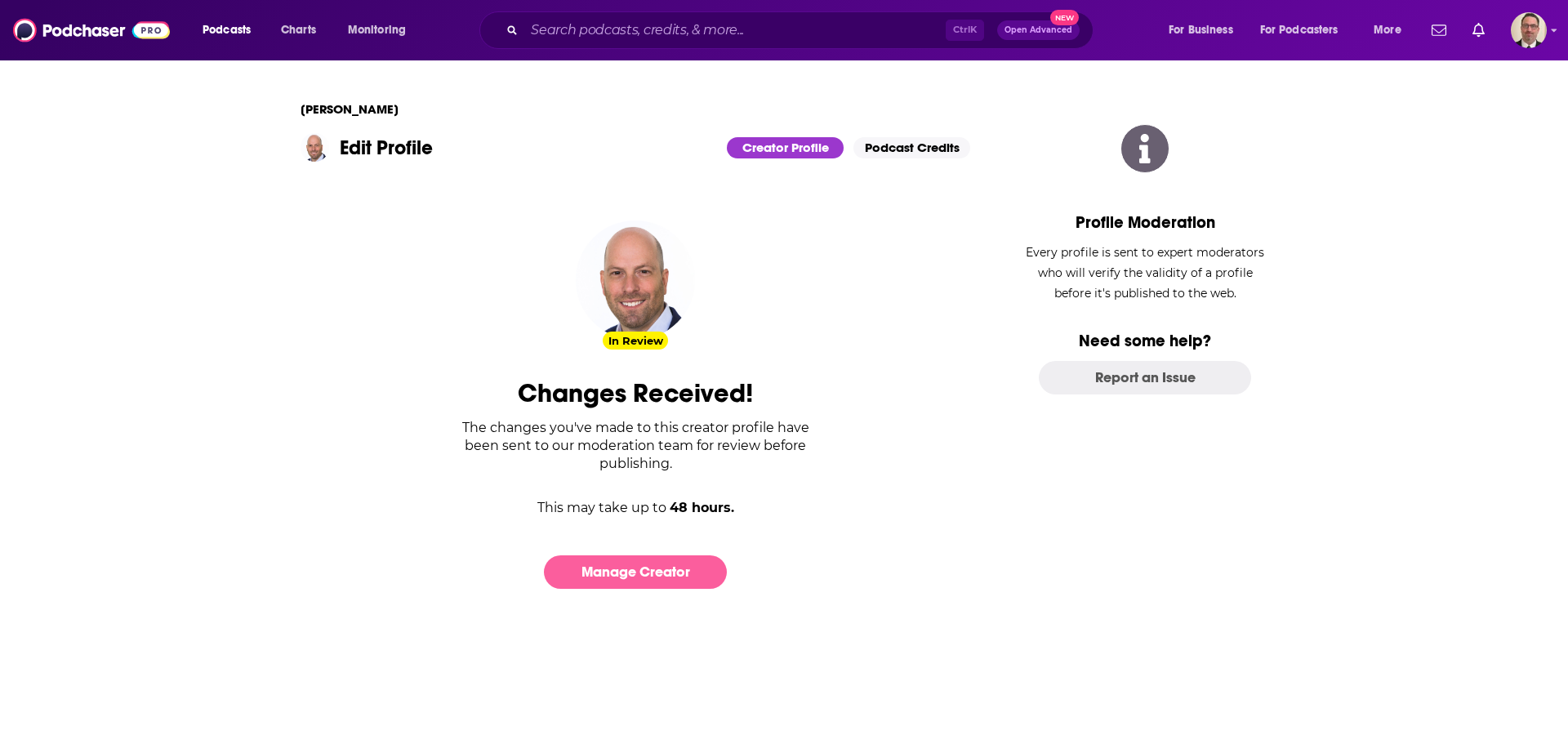
click at [622, 564] on link "Manage Creator" at bounding box center [636, 572] width 183 height 33
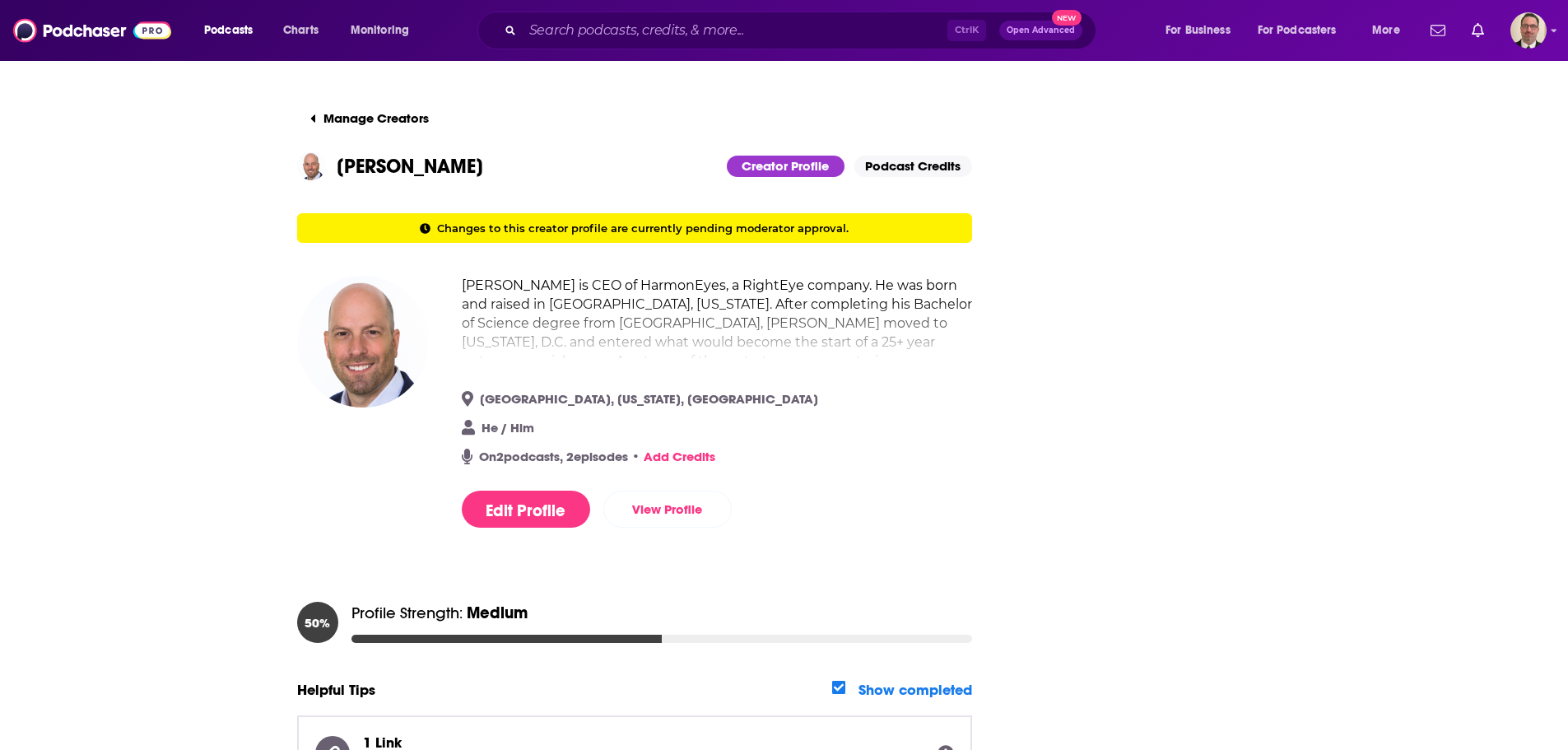
click at [682, 452] on link "Add Credits" at bounding box center [679, 456] width 71 height 16
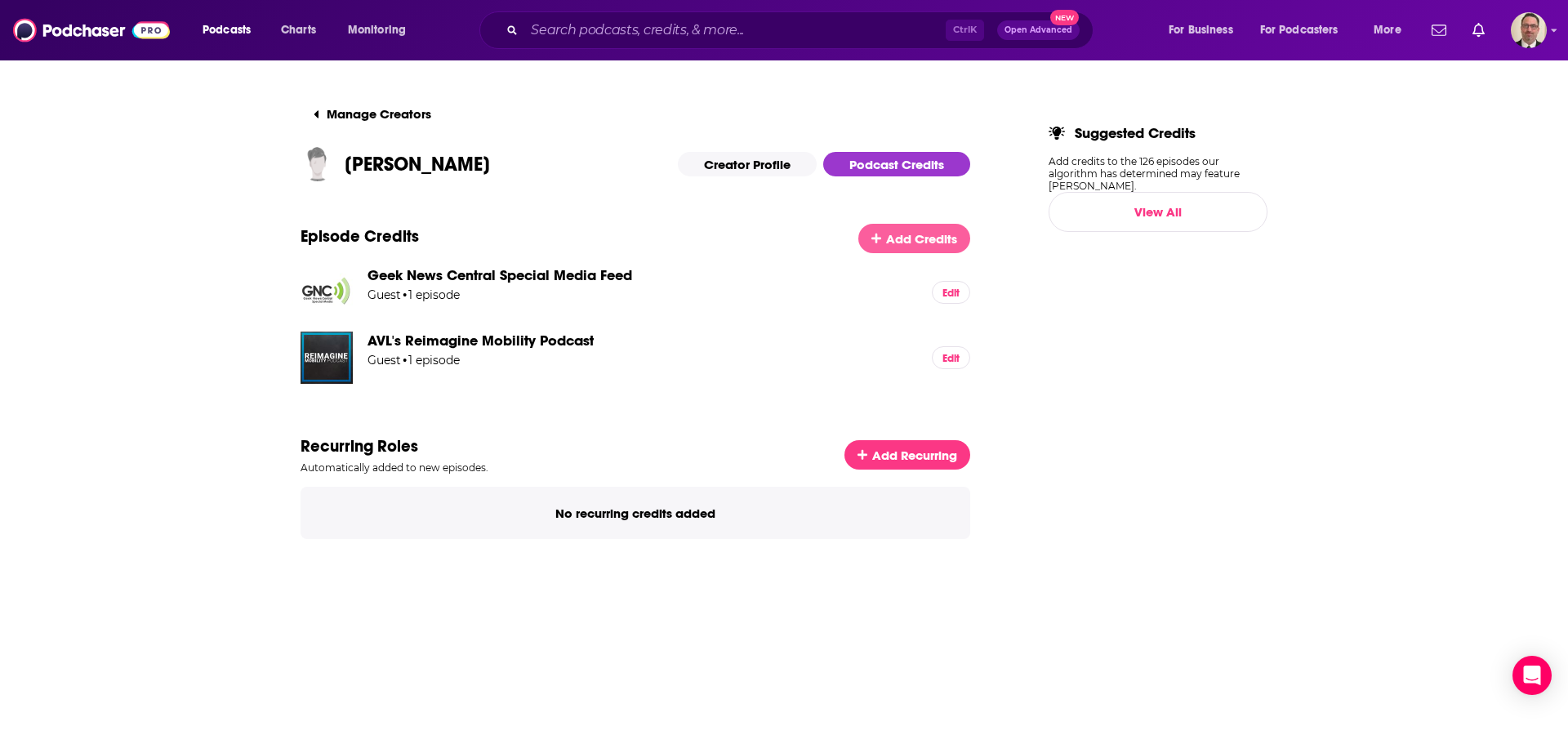
click at [882, 242] on link "Add Credits" at bounding box center [914, 238] width 112 height 29
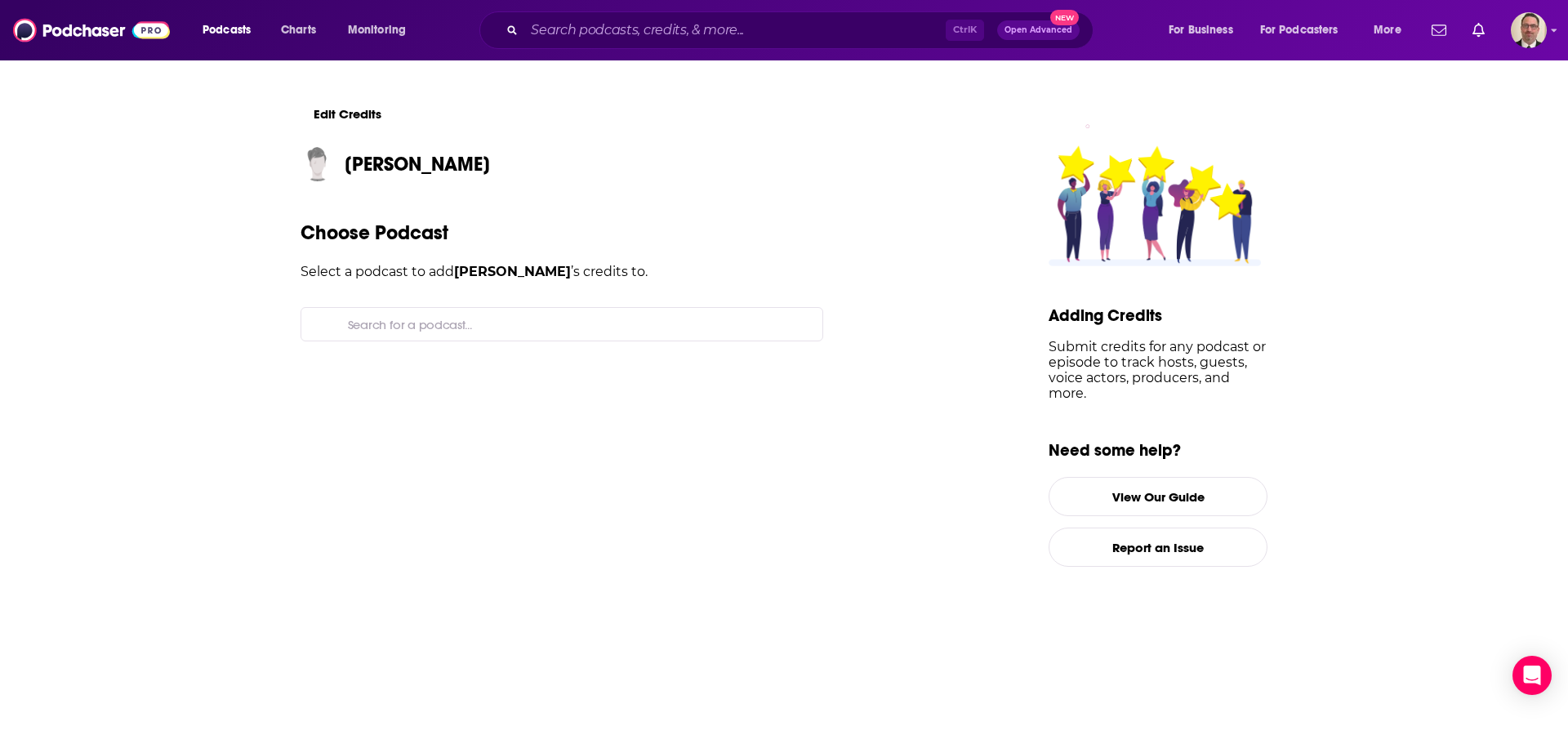
click at [489, 322] on input "Search for a podcast..." at bounding box center [576, 323] width 468 height 32
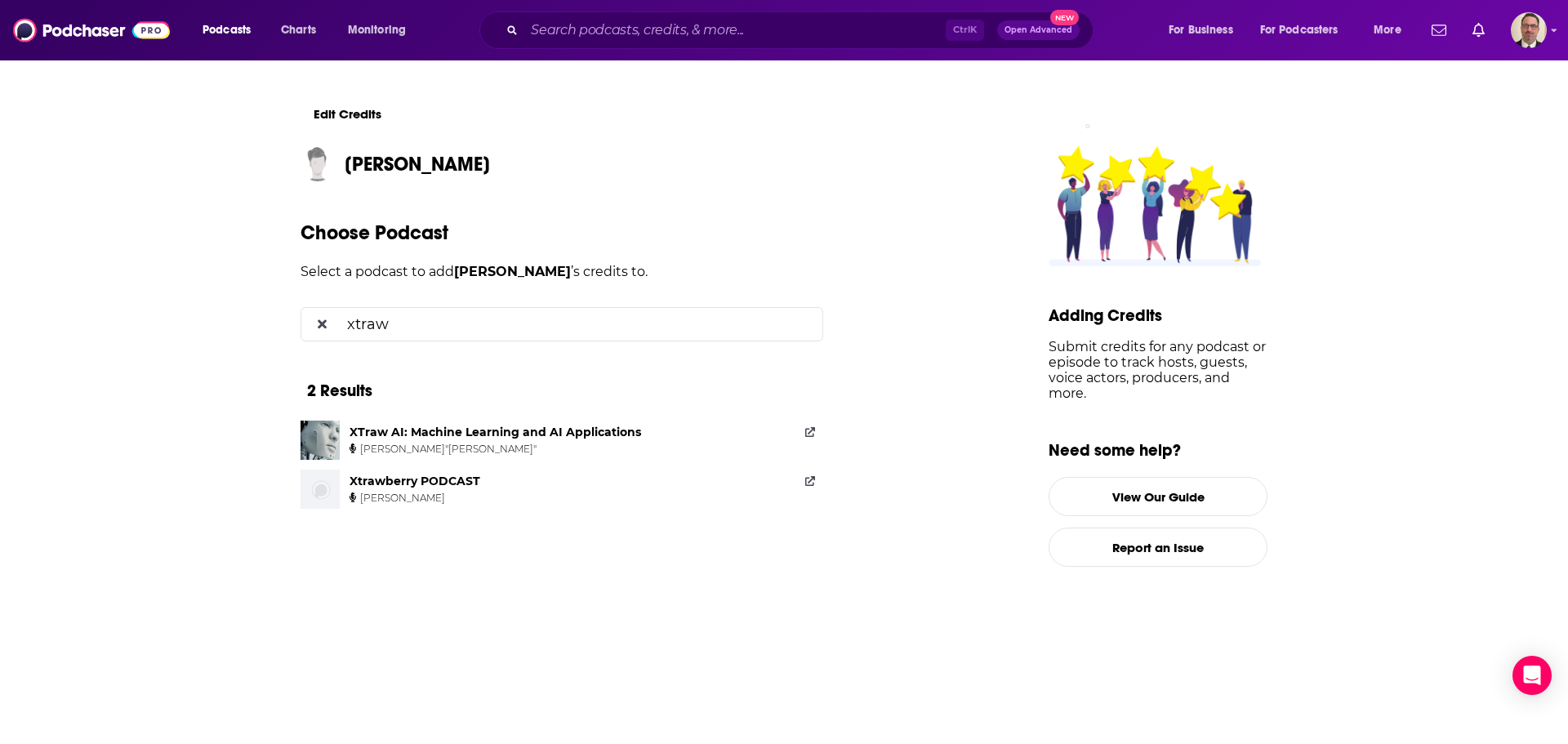
type input "xtraw"
click at [476, 432] on div "XTraw AI: Machine Learning and AI Applications" at bounding box center [495, 432] width 292 height 15
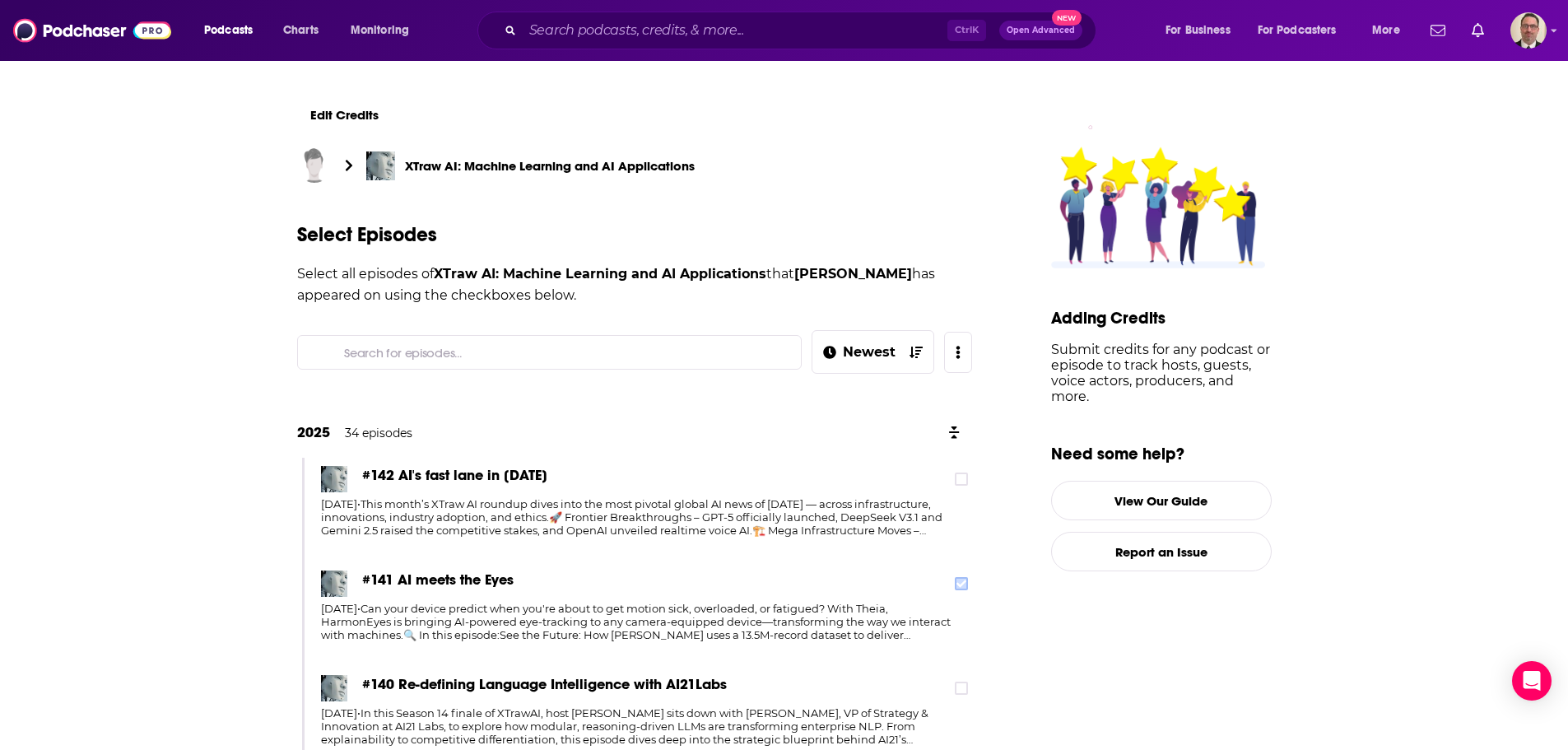
click at [965, 585] on icon at bounding box center [962, 584] width 10 height 10
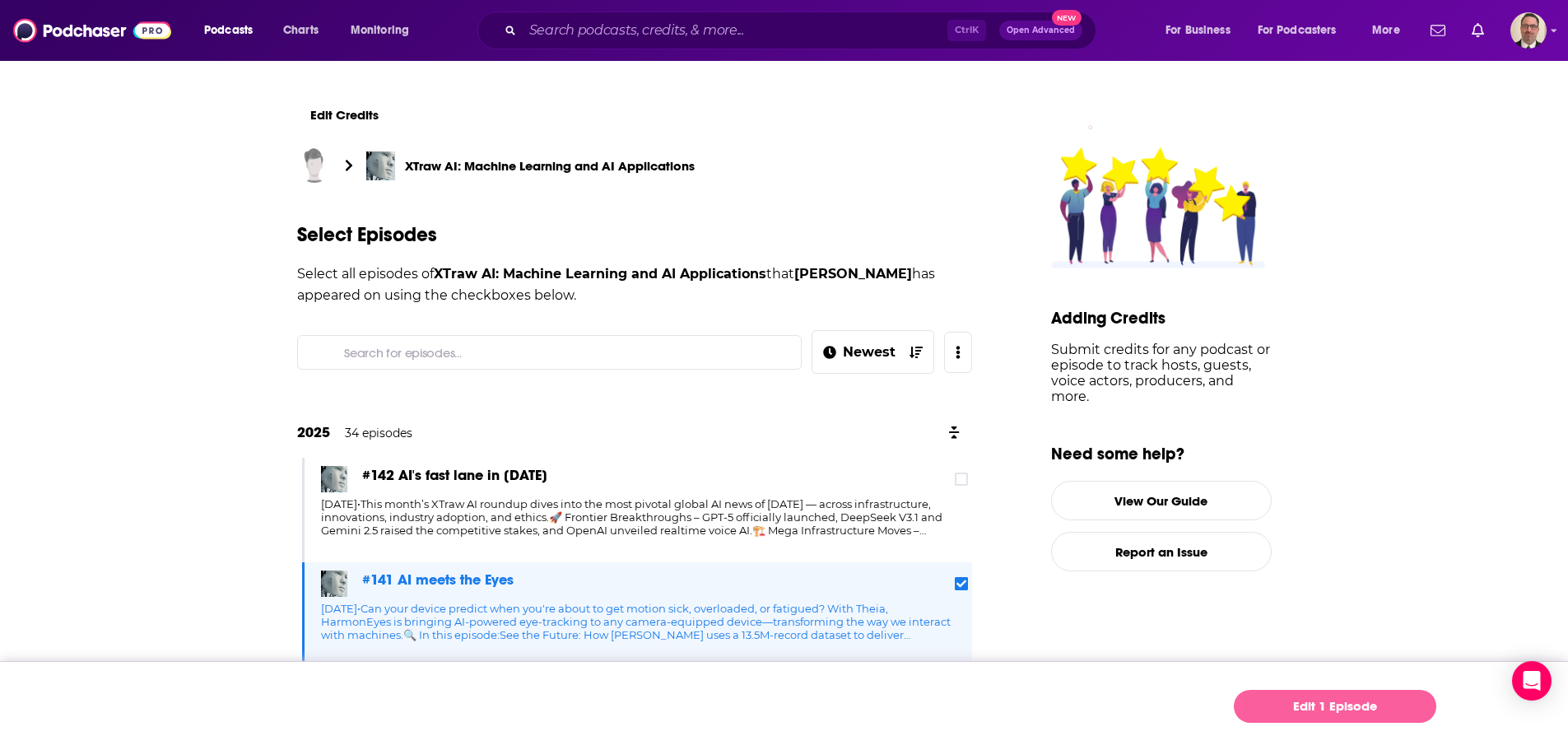
click at [1321, 698] on link "Edit 1 Episode" at bounding box center [1335, 705] width 202 height 33
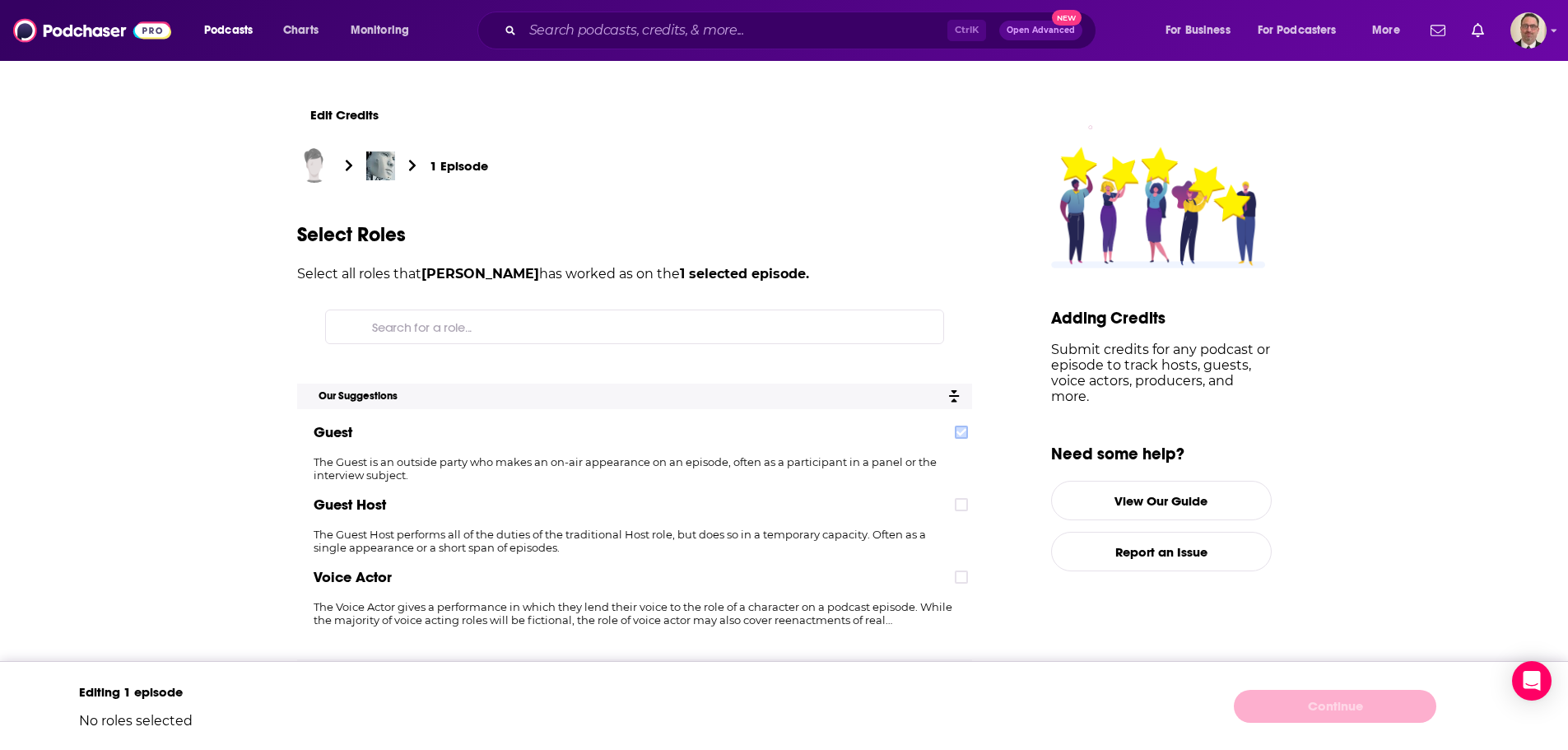
click at [965, 436] on icon at bounding box center [962, 433] width 10 height 10
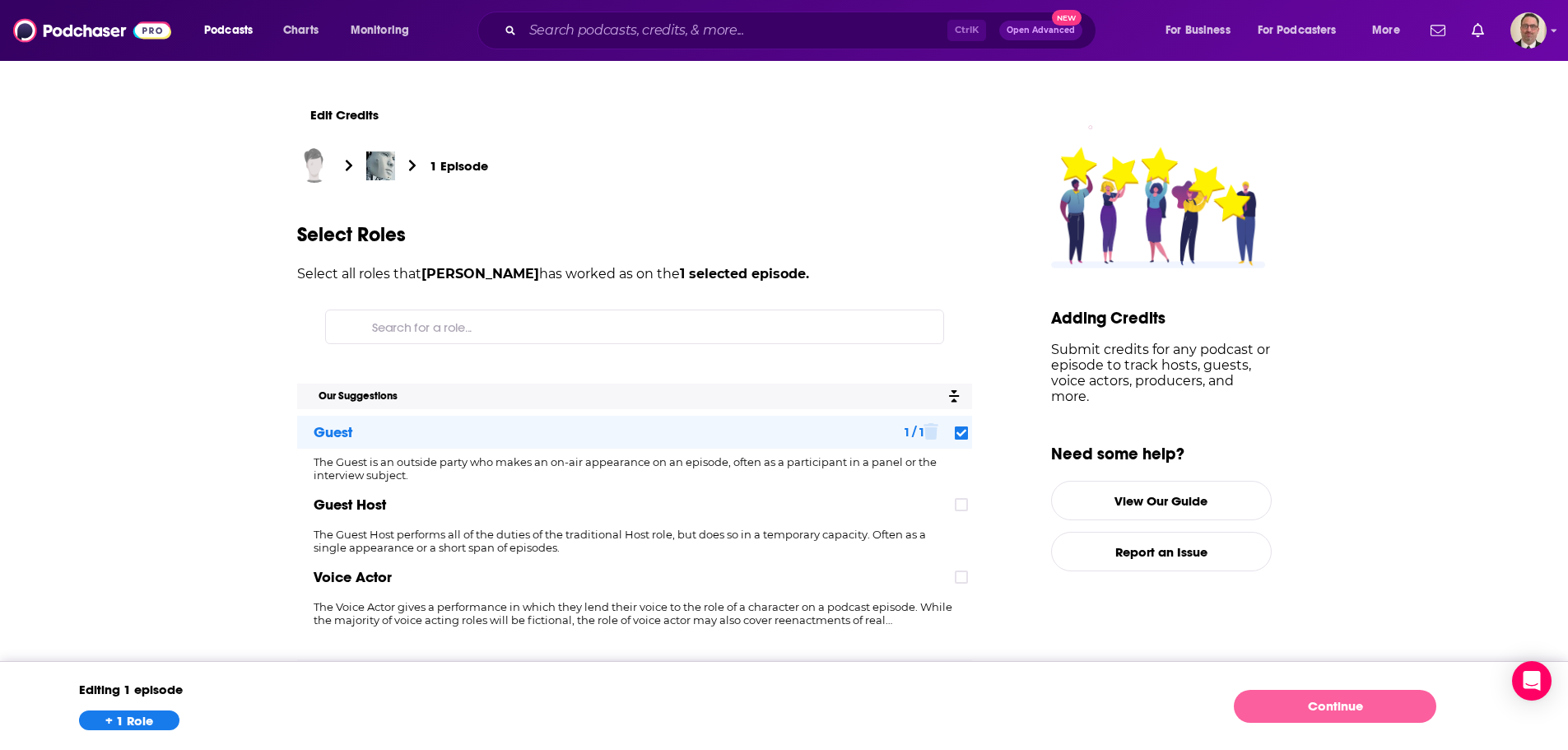
click at [1286, 705] on link "Continue" at bounding box center [1335, 705] width 202 height 33
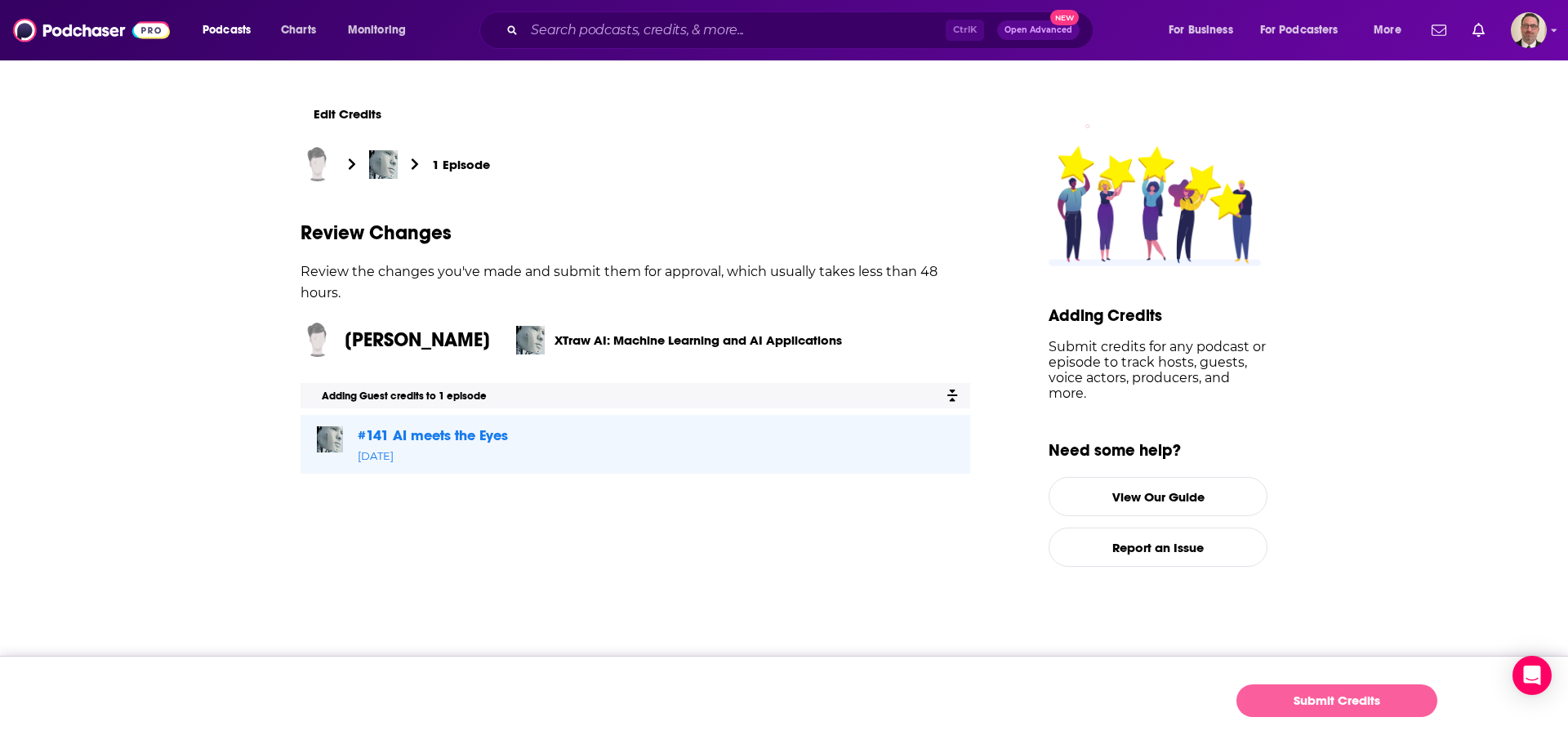
click at [1331, 703] on button "Submit Credits" at bounding box center [1336, 700] width 201 height 32
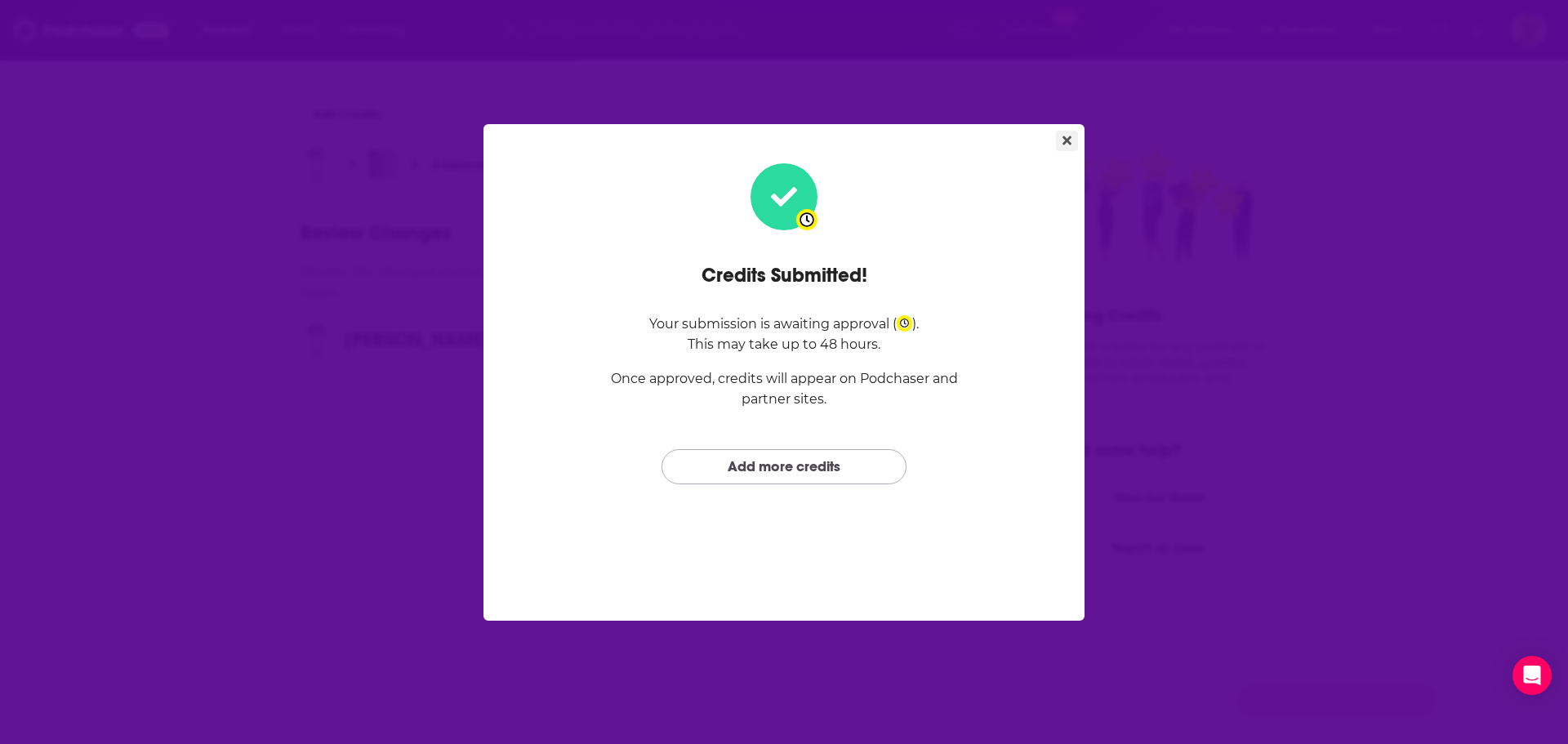
click at [1060, 141] on button "Close" at bounding box center [1066, 141] width 22 height 21
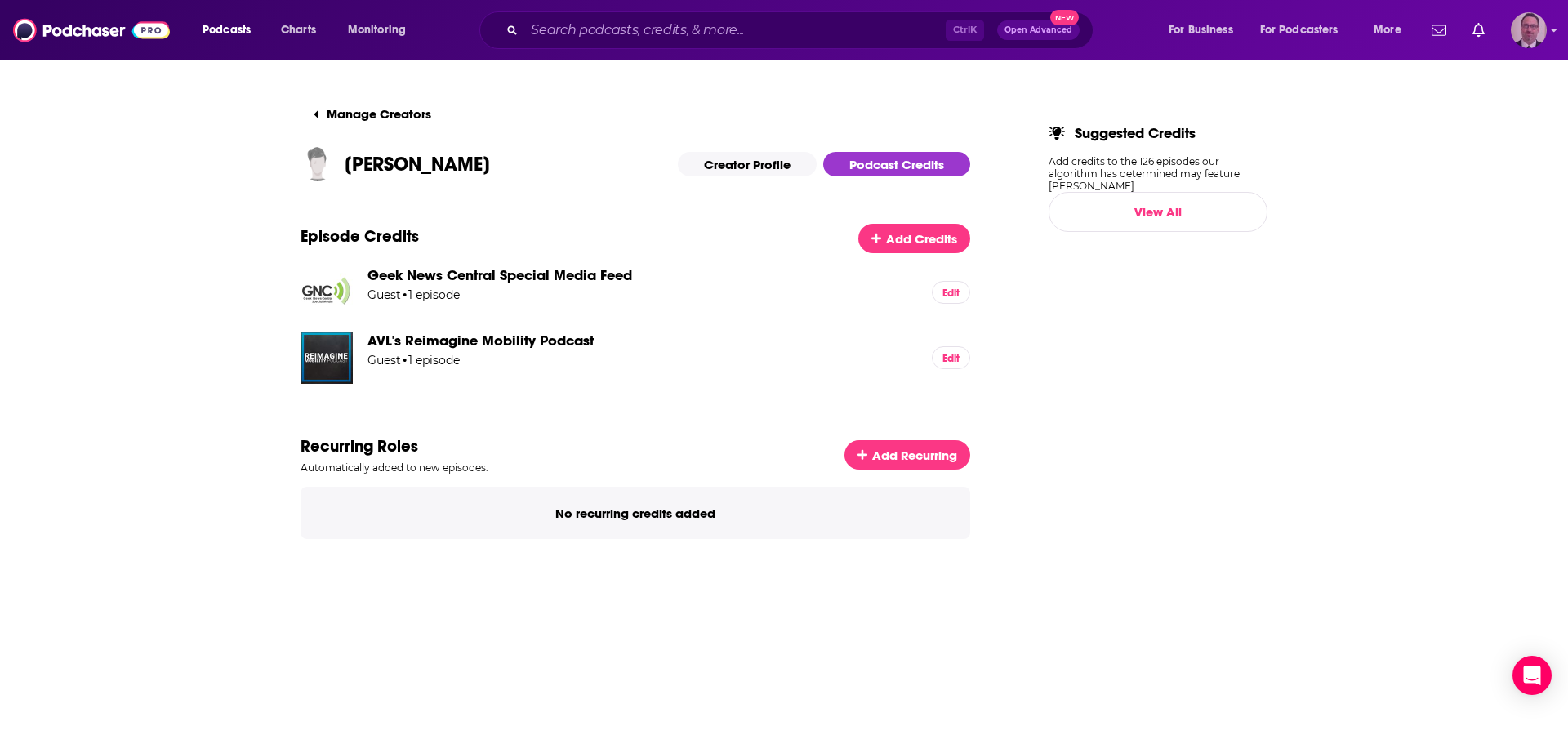
click at [1516, 33] on img "Logged in as PercPodcast" at bounding box center [1528, 30] width 36 height 36
click at [1468, 196] on span "My Creators" at bounding box center [1456, 198] width 60 height 12
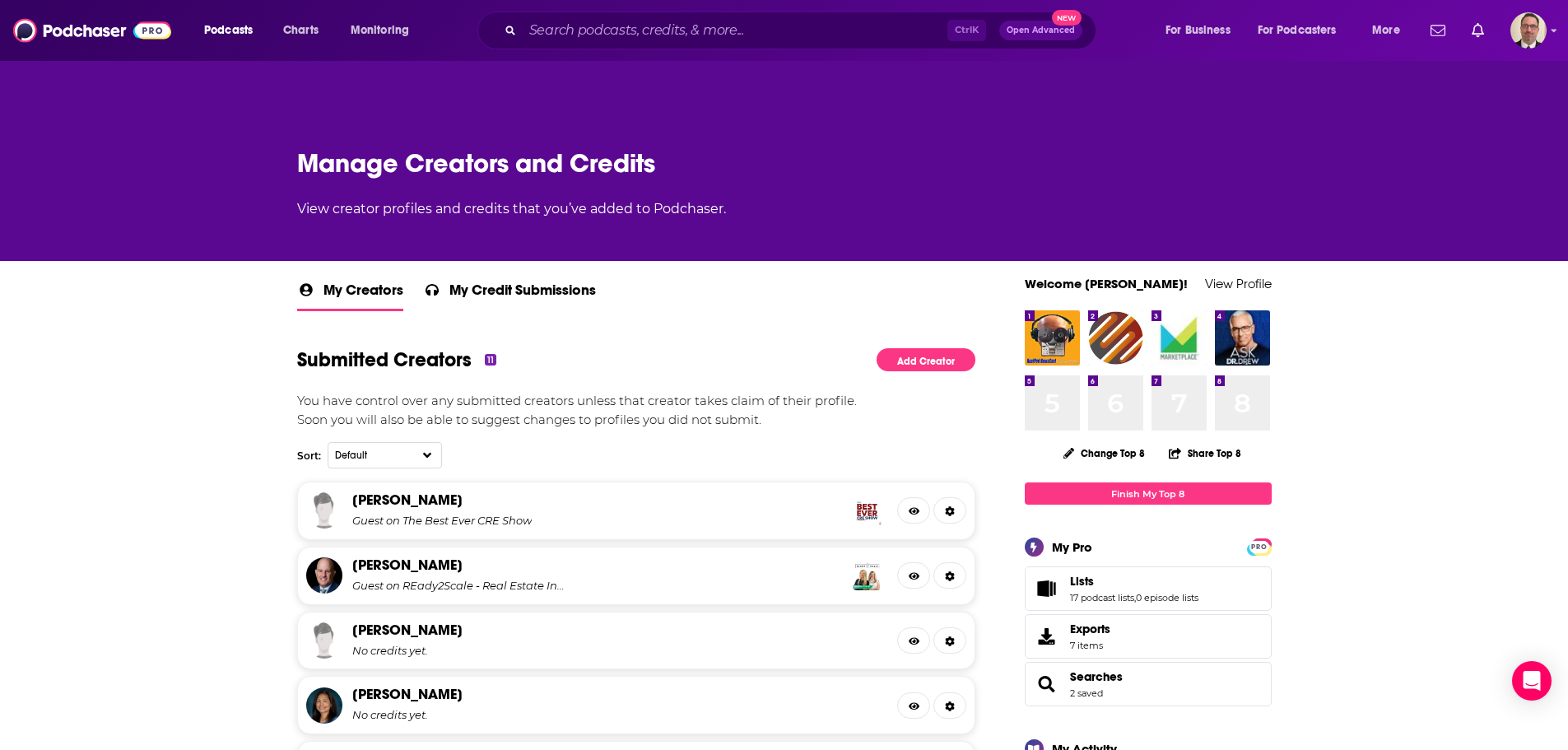
scroll to position [329, 0]
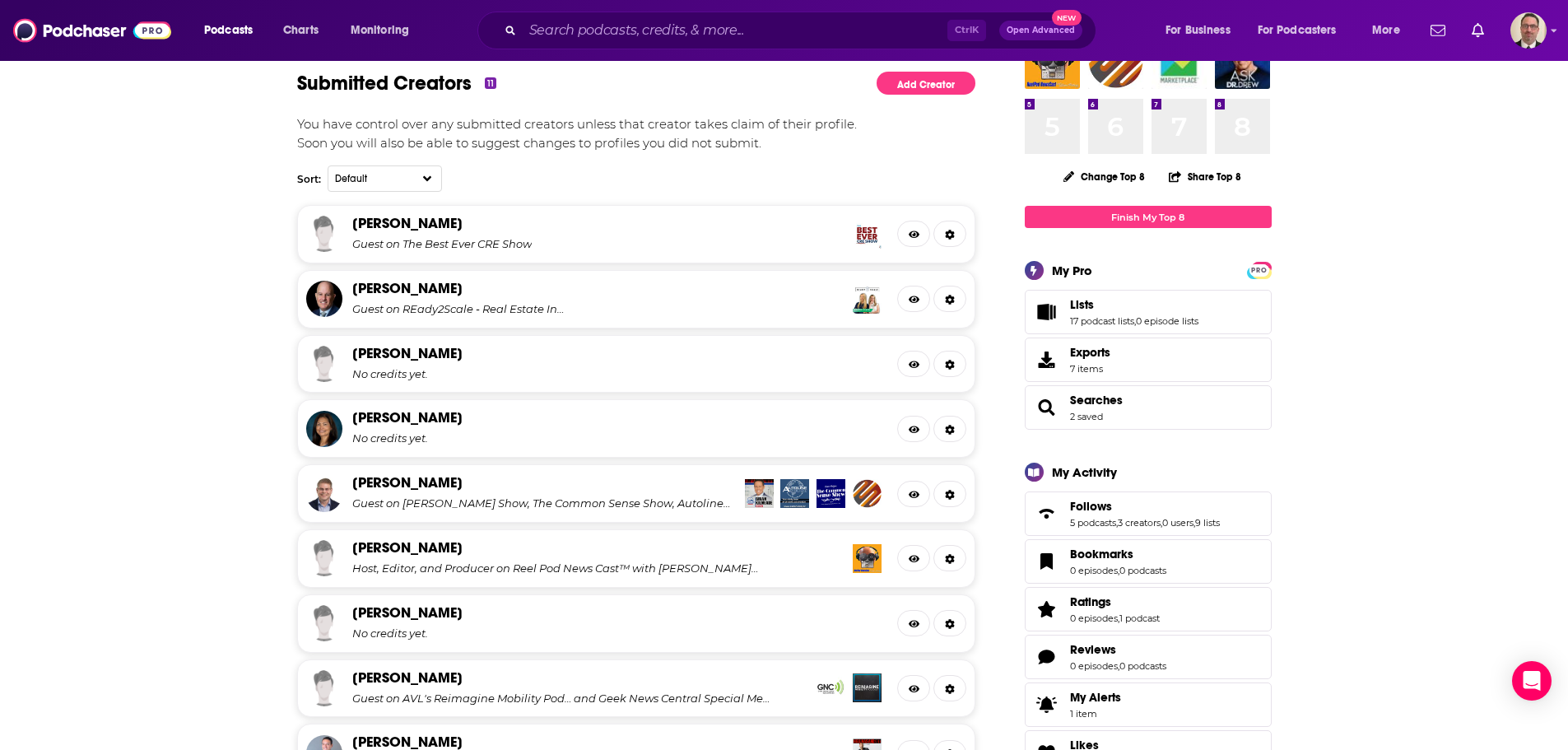
click at [431, 363] on div "[PERSON_NAME] No credits yet." at bounding box center [614, 362] width 524 height 36
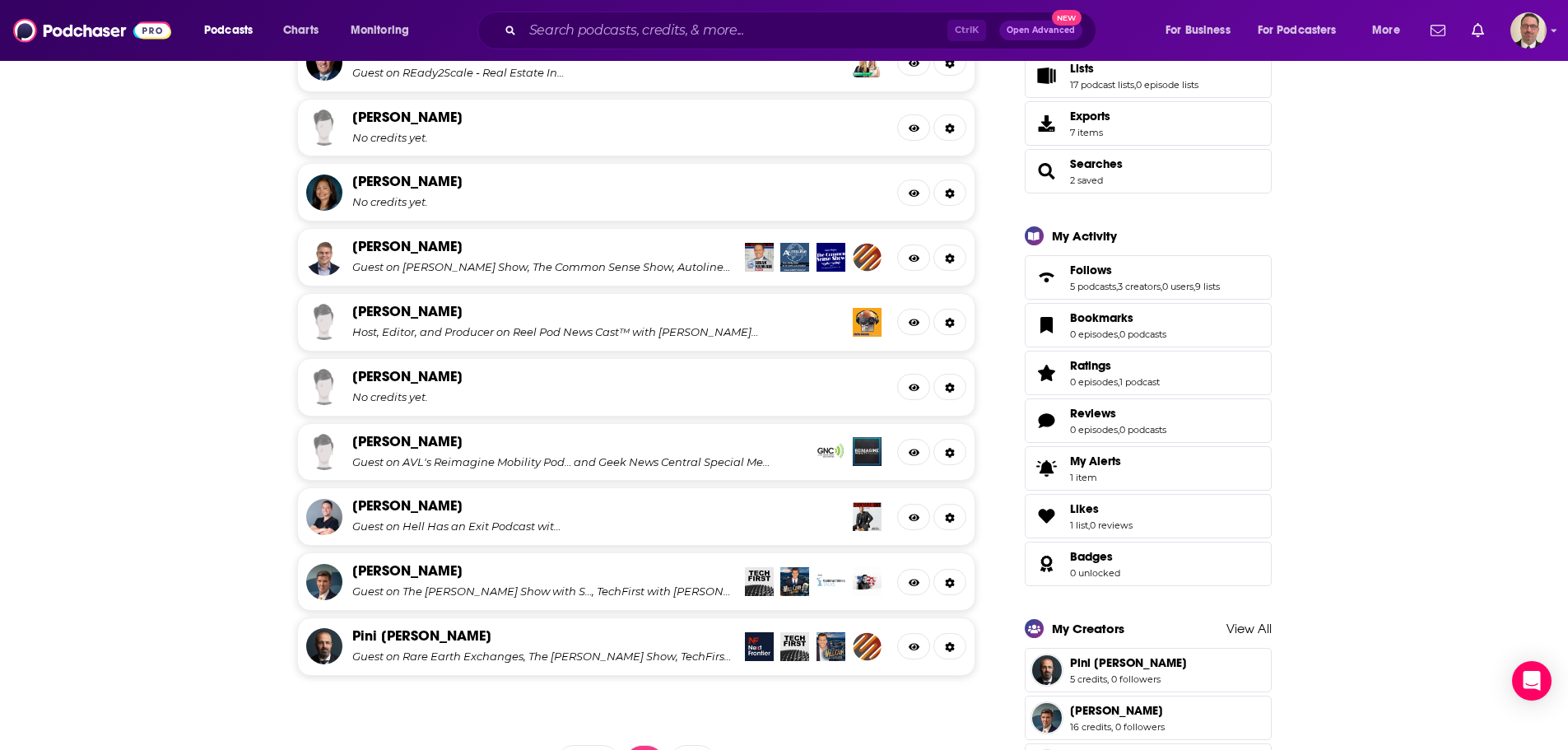
scroll to position [576, 0]
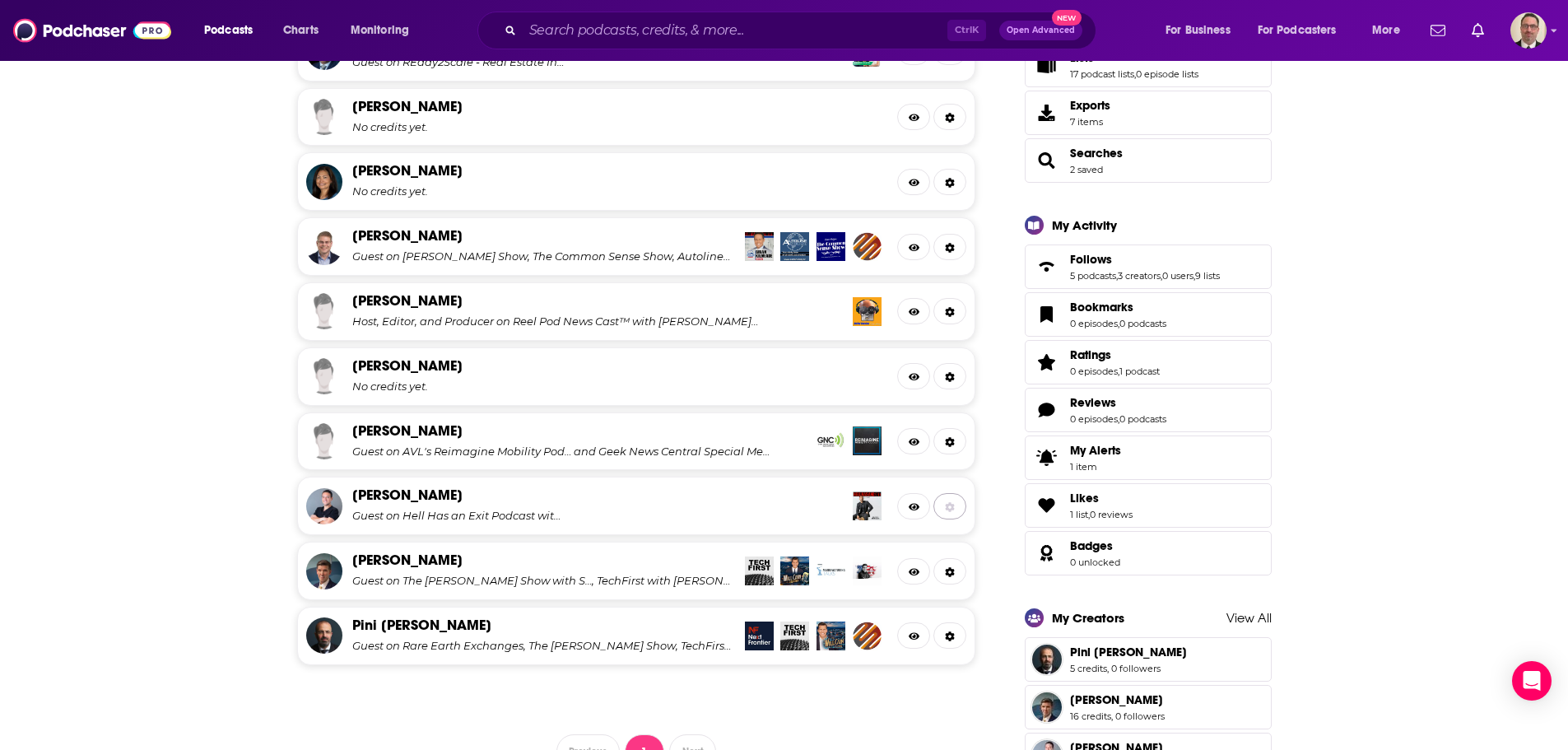
click at [951, 509] on icon at bounding box center [950, 507] width 9 height 10
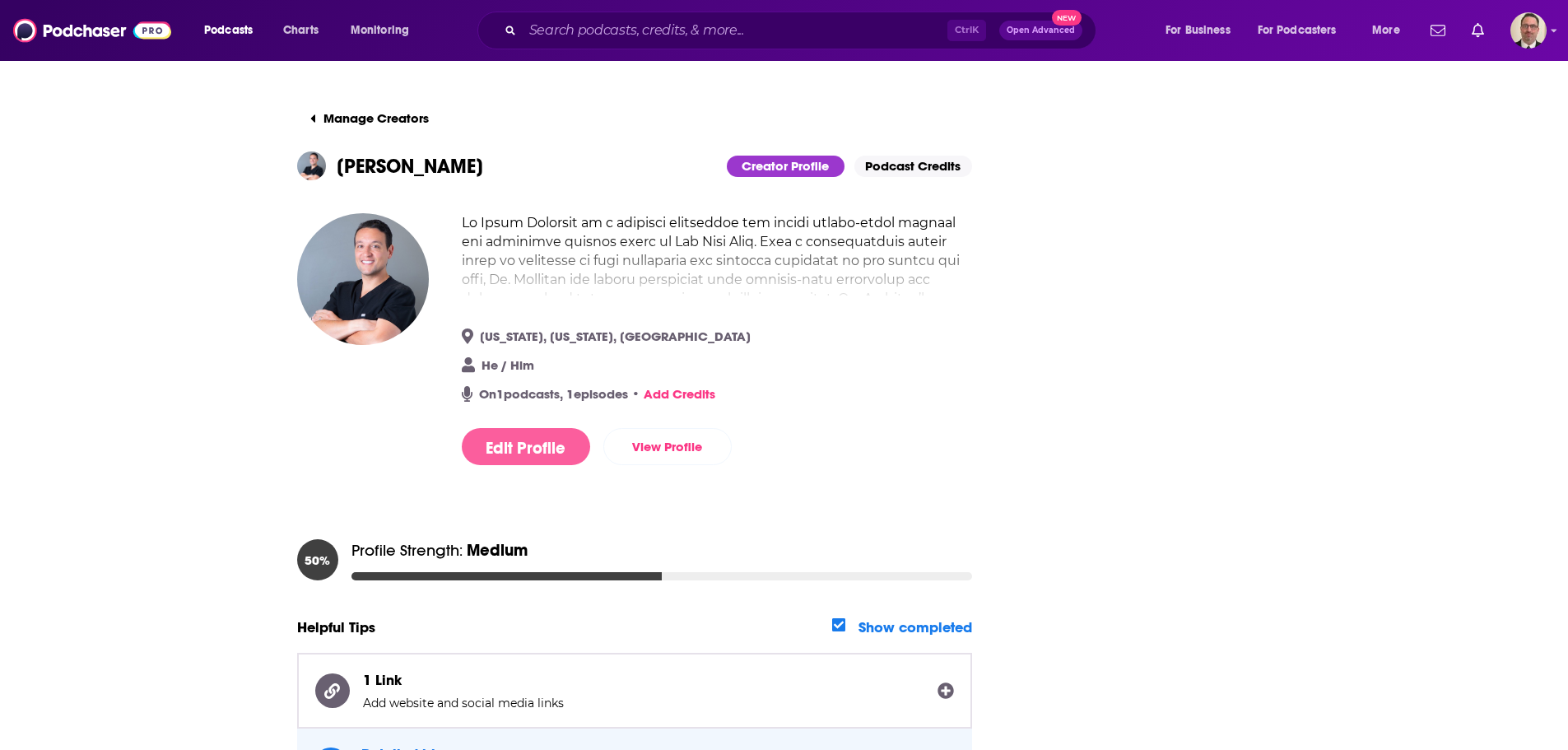
click at [553, 443] on button "Edit Profile" at bounding box center [526, 447] width 128 height 37
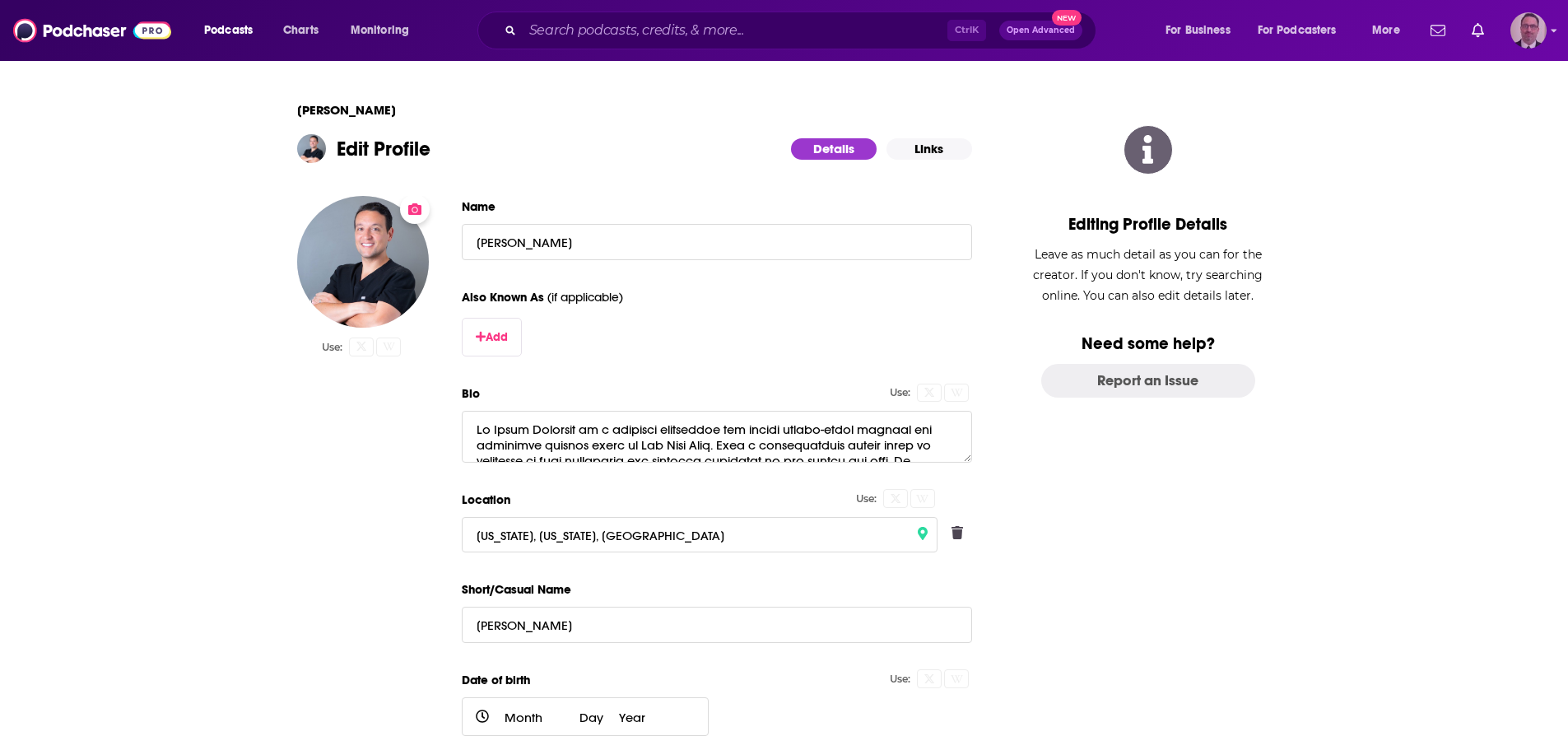
click at [1536, 23] on img "Logged in as PercPodcast" at bounding box center [1528, 30] width 36 height 36
click at [1434, 205] on span "My Creators" at bounding box center [1456, 200] width 60 height 13
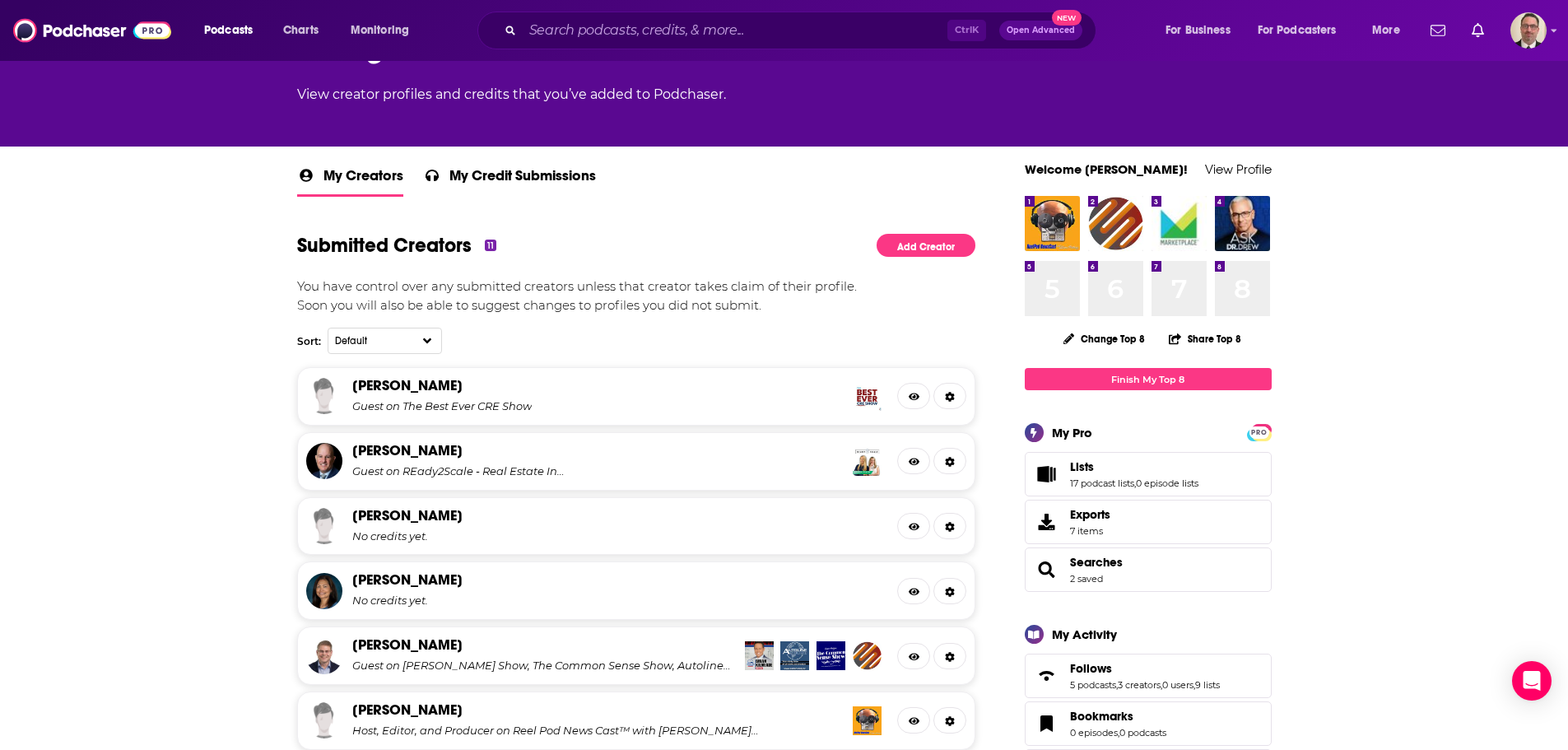
scroll to position [165, 0]
